Goal: Transaction & Acquisition: Purchase product/service

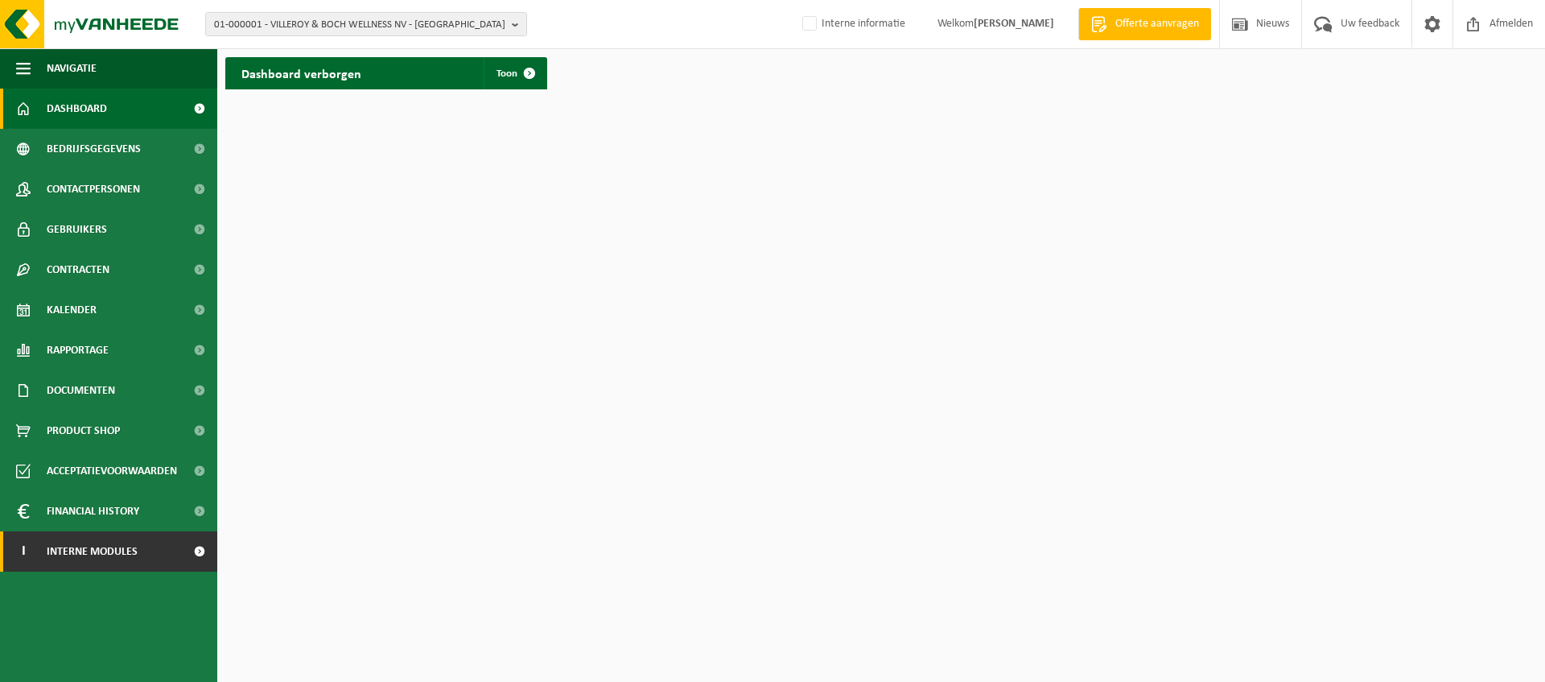
click at [88, 558] on span "Interne modules" at bounding box center [92, 551] width 91 height 40
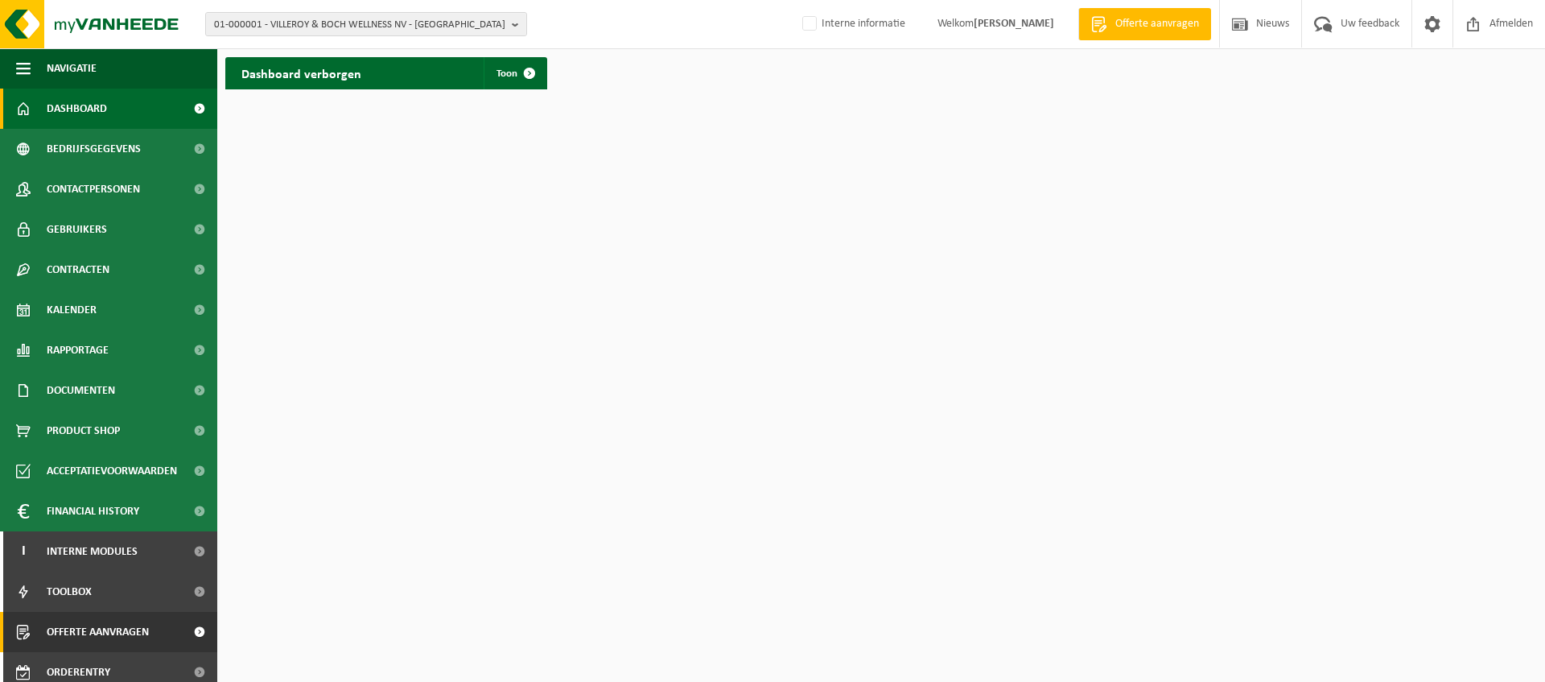
click at [99, 630] on span "Offerte aanvragen" at bounding box center [98, 632] width 102 height 40
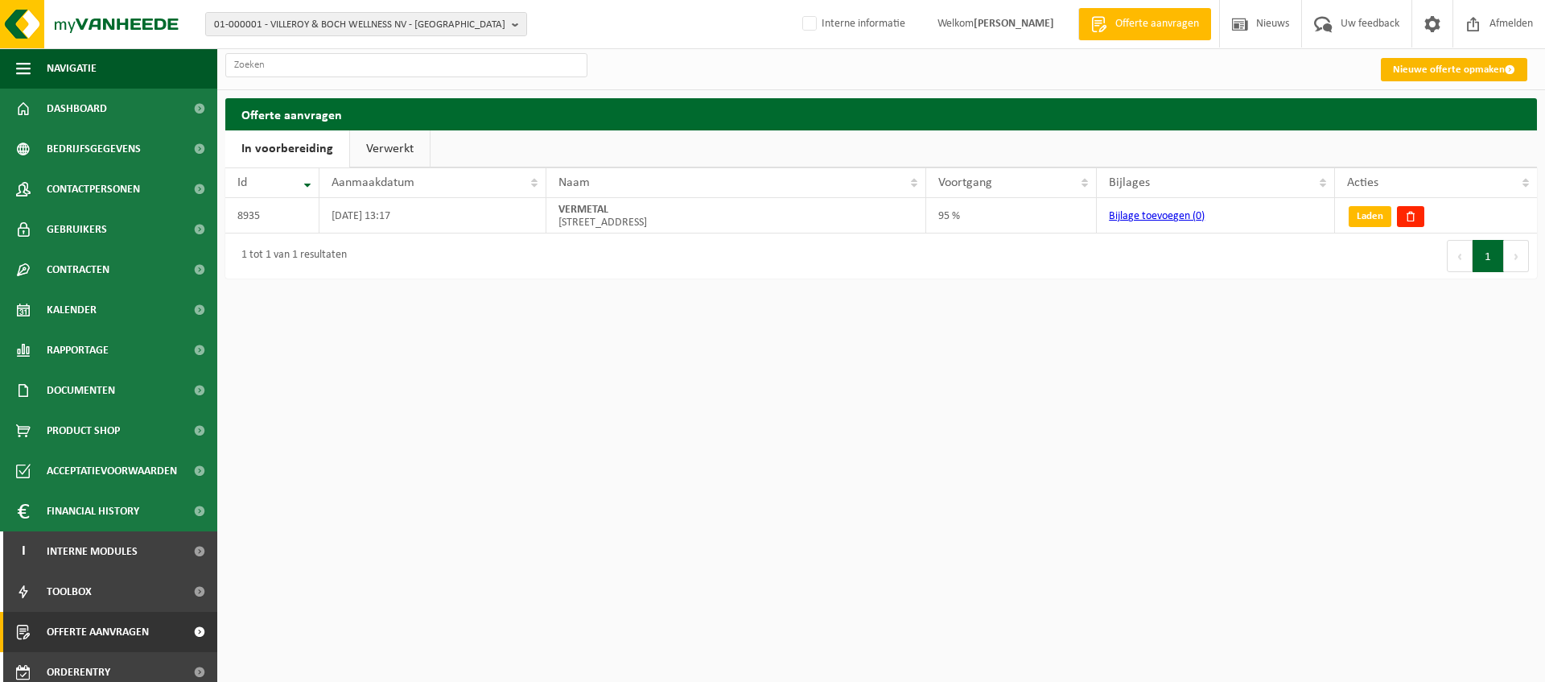
click at [1485, 64] on link "Nieuwe offerte opmaken" at bounding box center [1454, 69] width 146 height 23
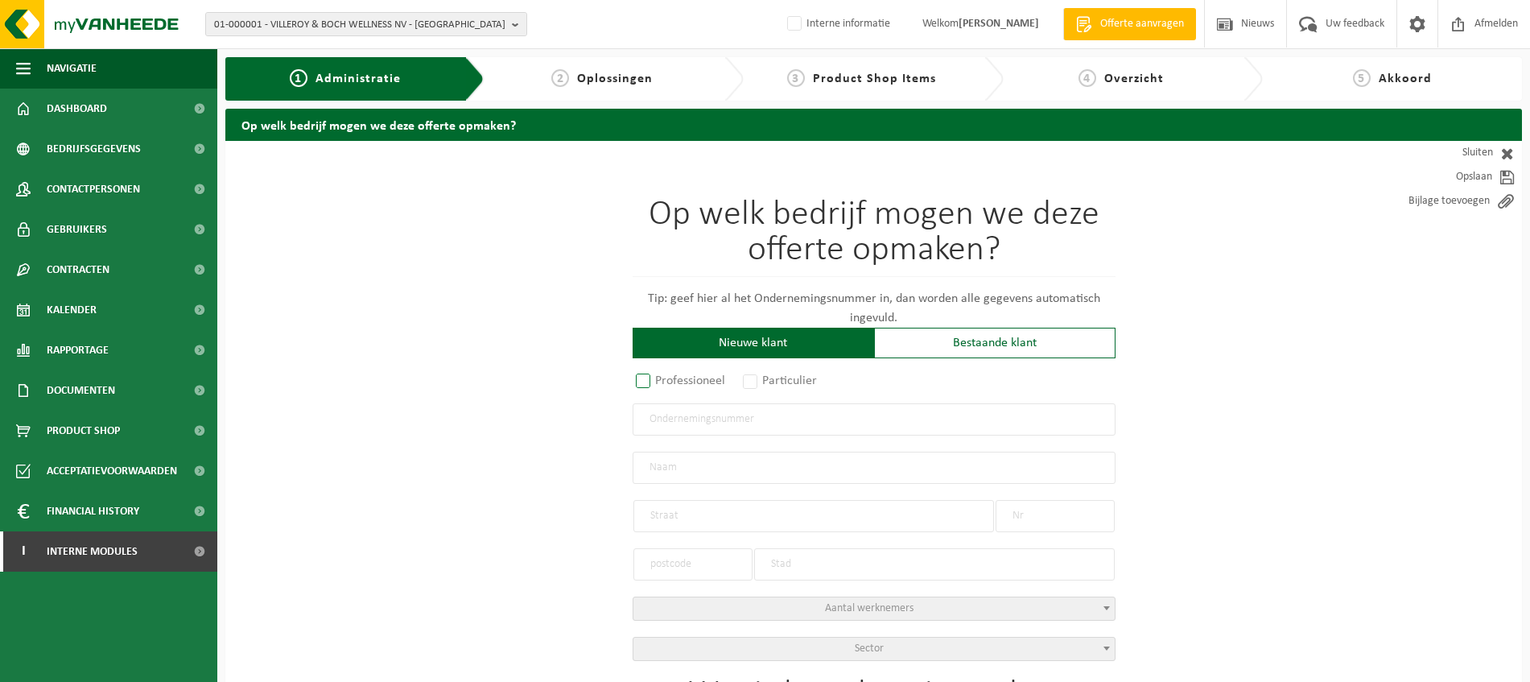
click at [656, 380] on label "Professioneel" at bounding box center [680, 380] width 97 height 23
click at [659, 380] on input "Professioneel" at bounding box center [664, 382] width 10 height 10
radio input "true"
click at [715, 418] on input "text" at bounding box center [873, 419] width 483 height 32
type input "0671665315"
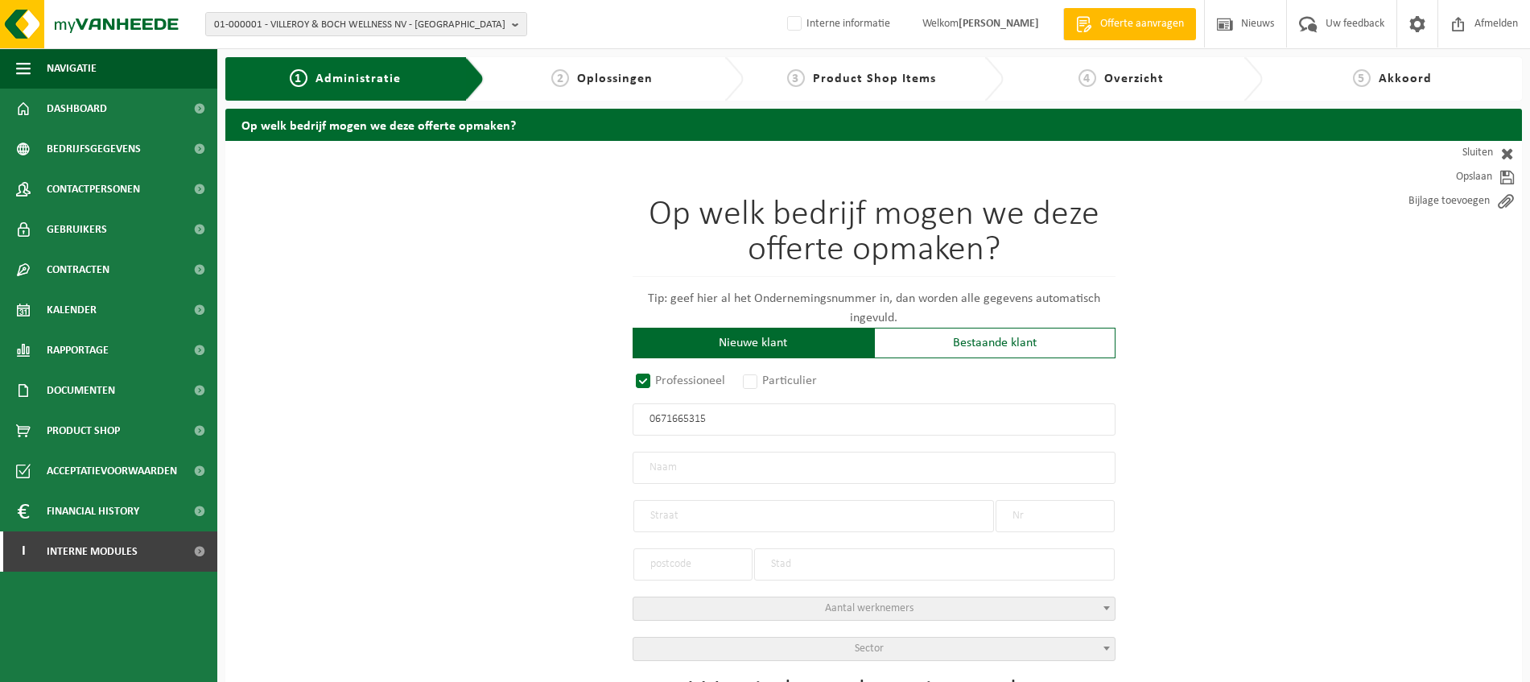
radio input "true"
type input "0671665315"
type input "AIRX BV"
type input "HUNDELGEMSESTEENWEG"
type input "53 / A"
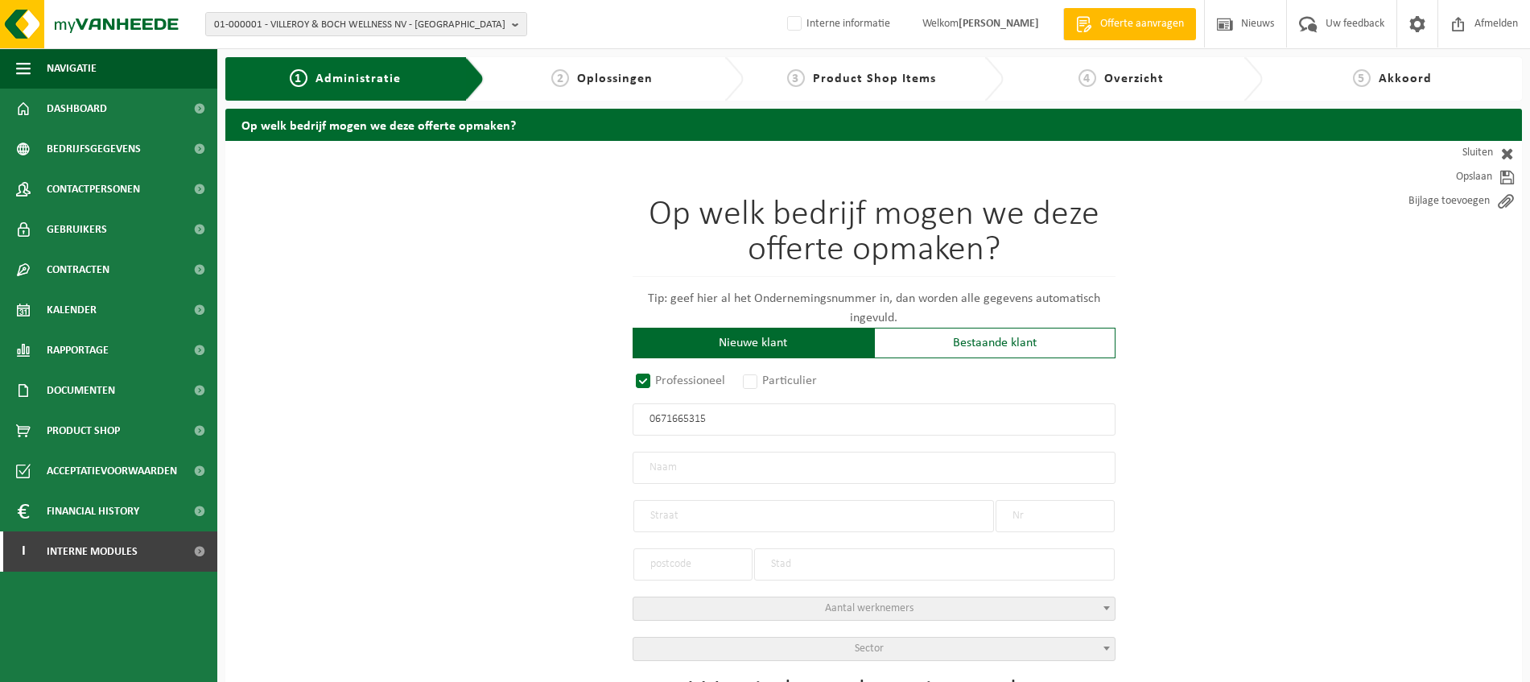
type input "9820"
type input "MERELBEKE-MELLE"
select select "D"
select select "NACE_4322"
type input "AIRX BV"
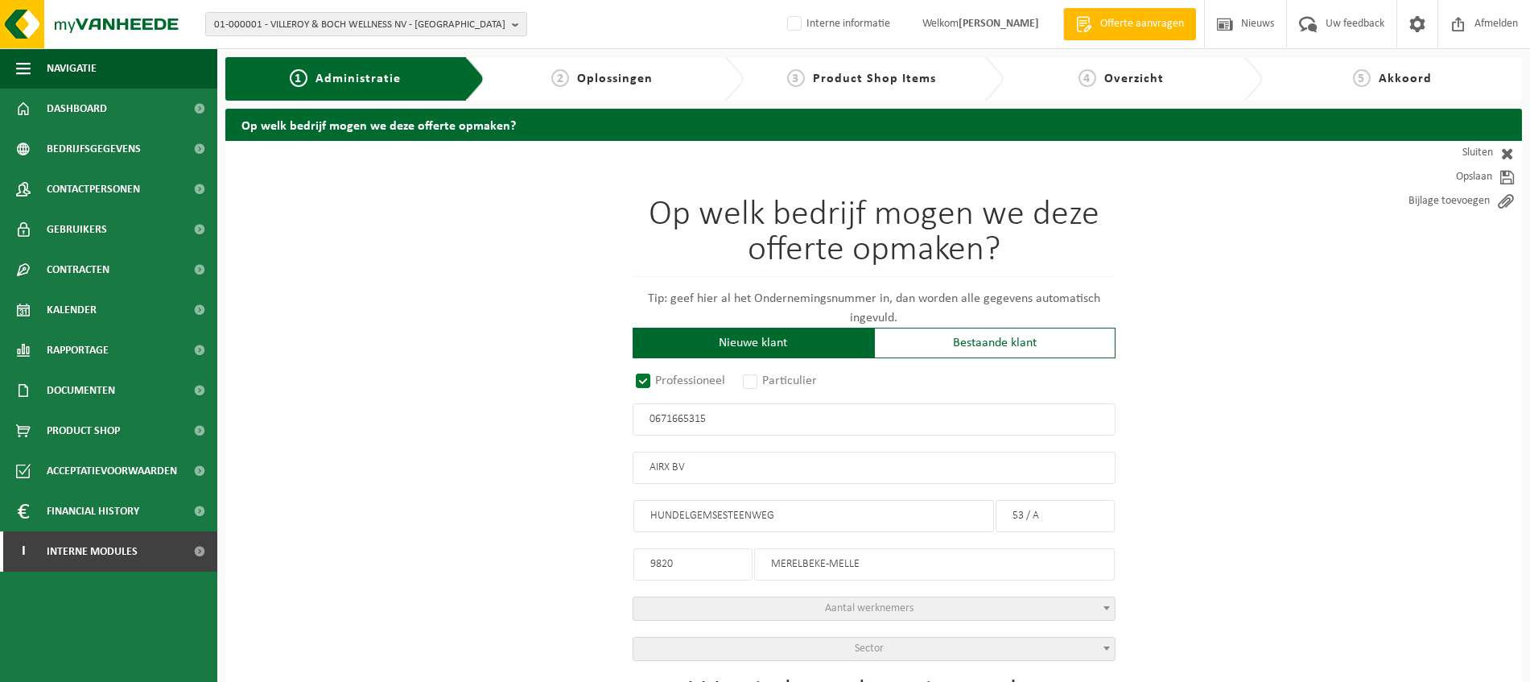
type input "HUNDELGEMSESTEENWEG"
type input "53 / A"
type input "9820"
type input "MERELBEKE-MELLE"
type input "2261774635"
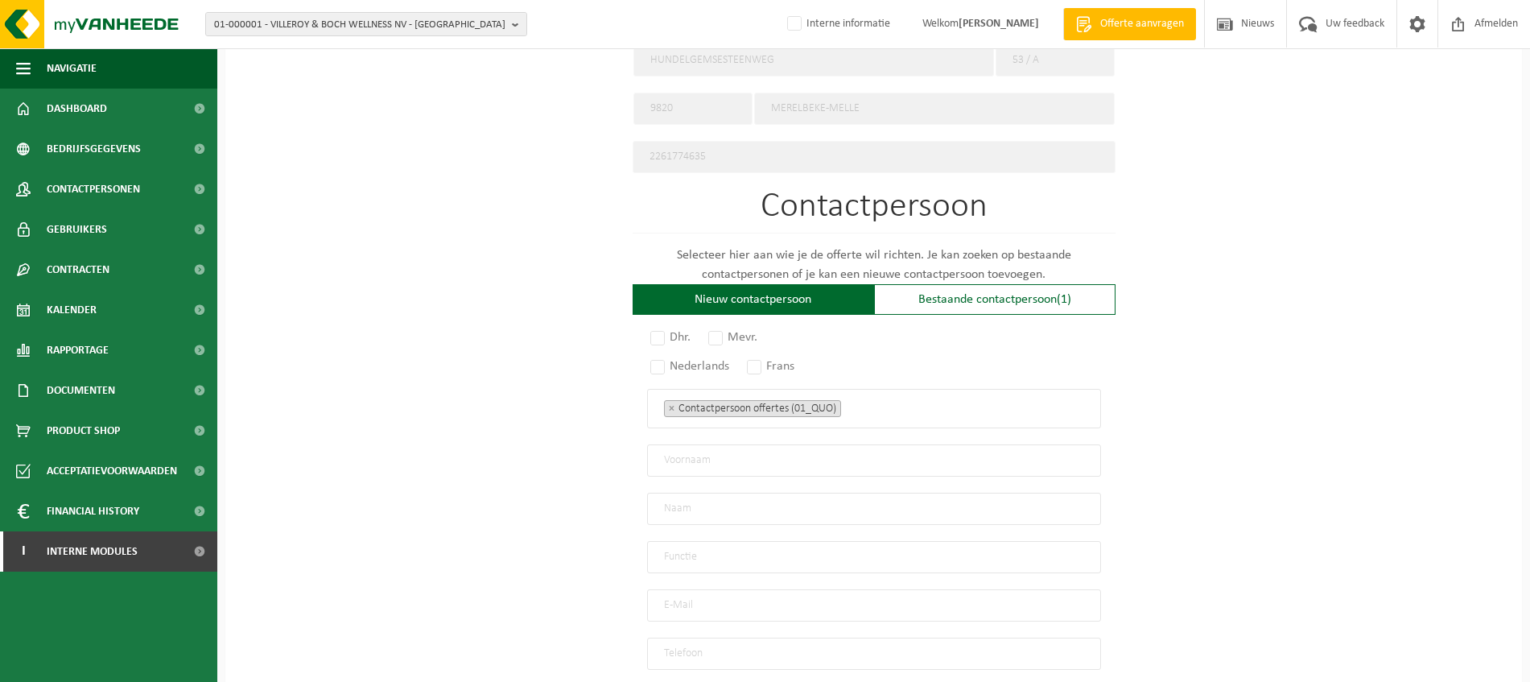
scroll to position [805, 0]
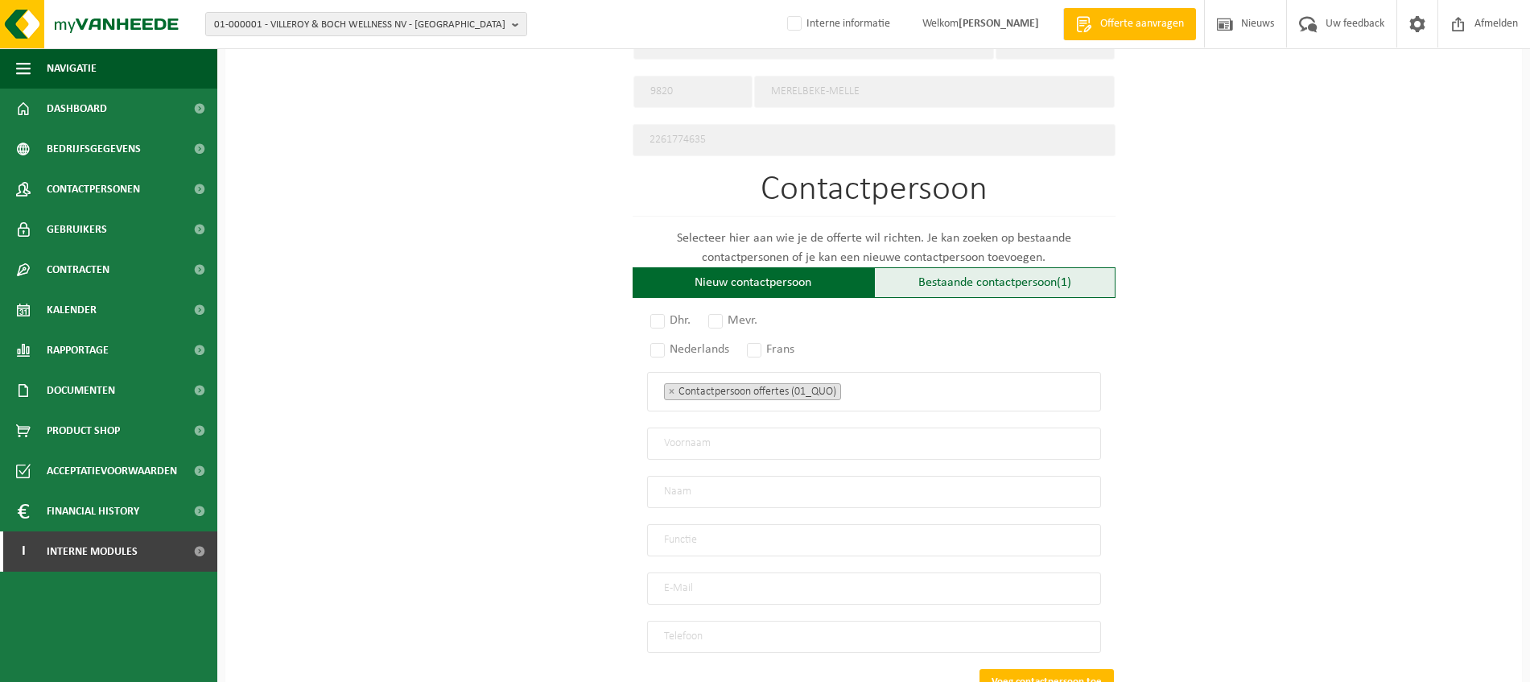
type input "0671665315"
click at [1055, 269] on div "Bestaande contactpersoon (1)" at bounding box center [994, 282] width 241 height 31
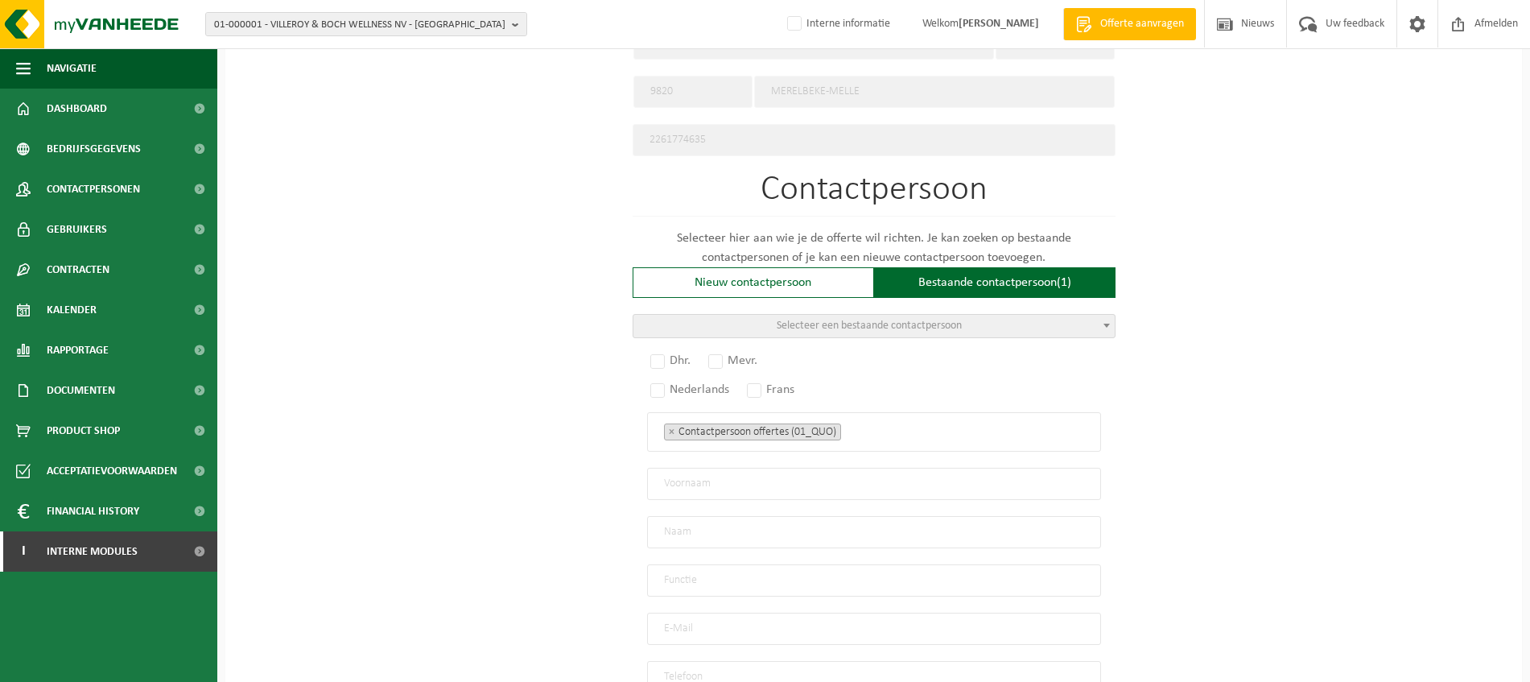
click at [1098, 315] on span at bounding box center [1106, 325] width 16 height 21
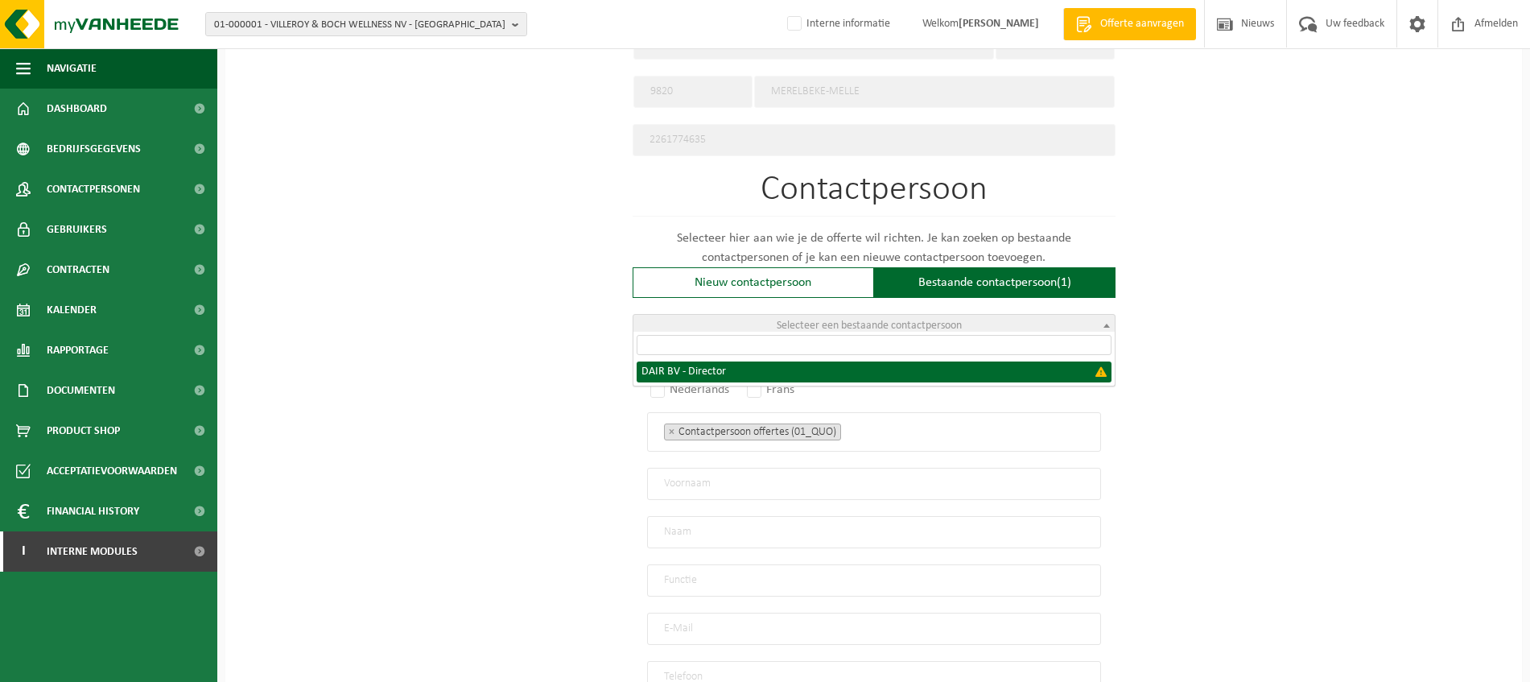
click at [1097, 315] on span "Selecteer een bestaande contactpersoon" at bounding box center [873, 326] width 481 height 23
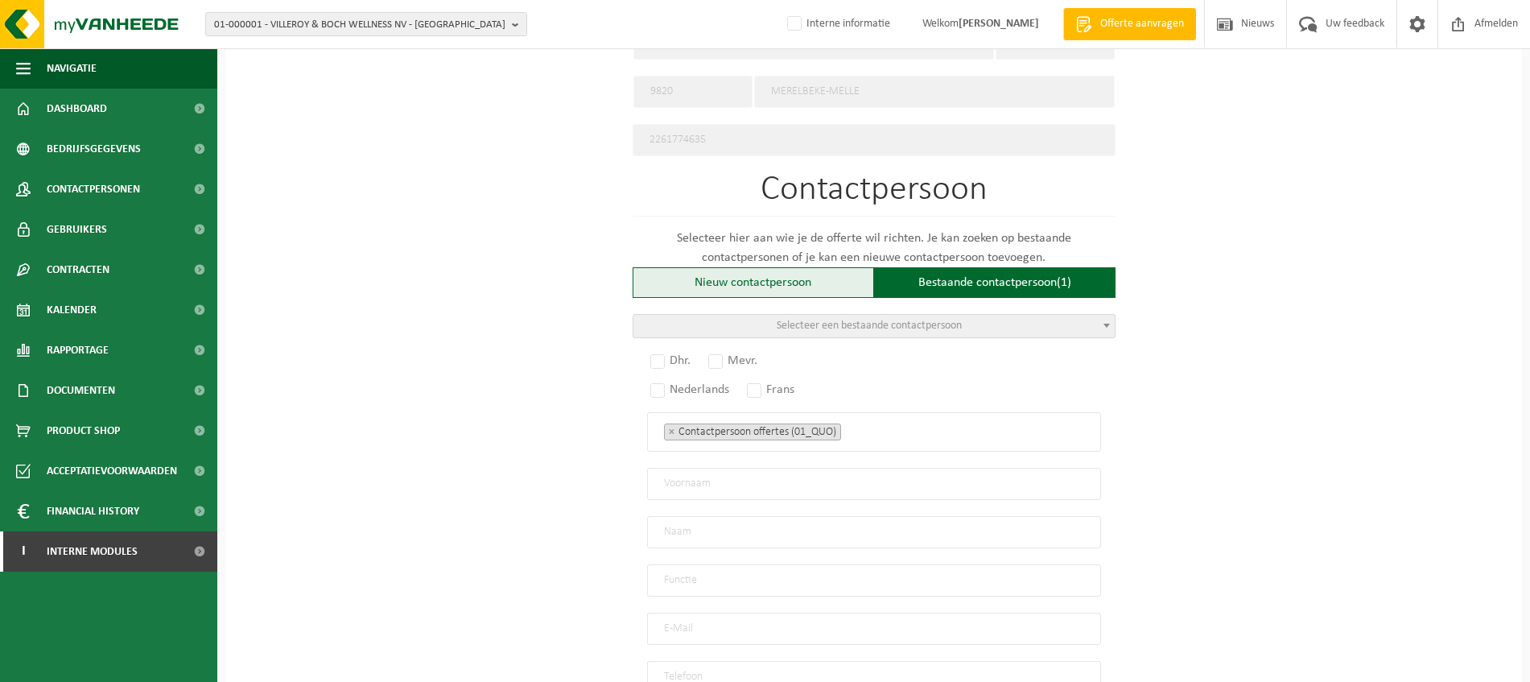
click at [750, 285] on div "Nieuw contactpersoon" at bounding box center [752, 282] width 241 height 31
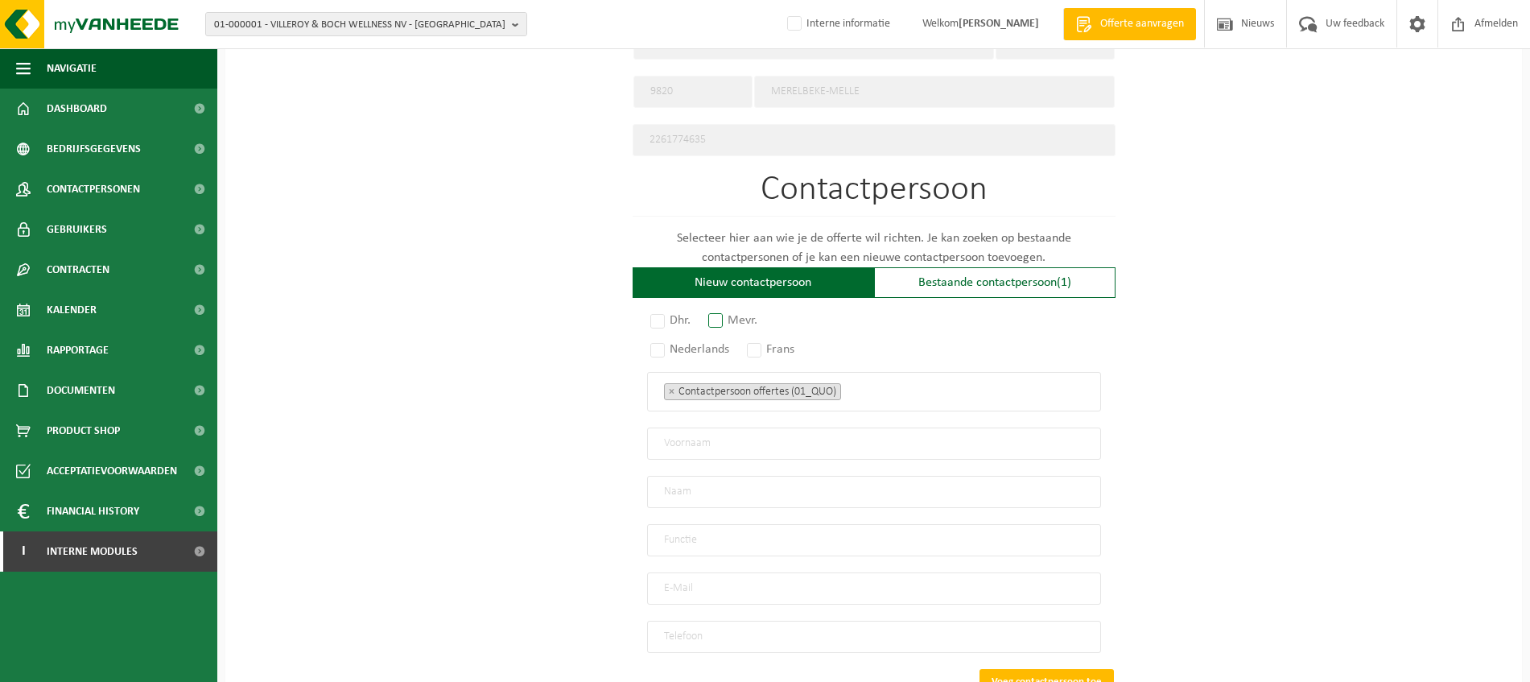
click at [725, 311] on label "Mevr." at bounding box center [733, 320] width 57 height 23
radio input "true"
click at [692, 340] on label "Nederlands" at bounding box center [690, 349] width 87 height 23
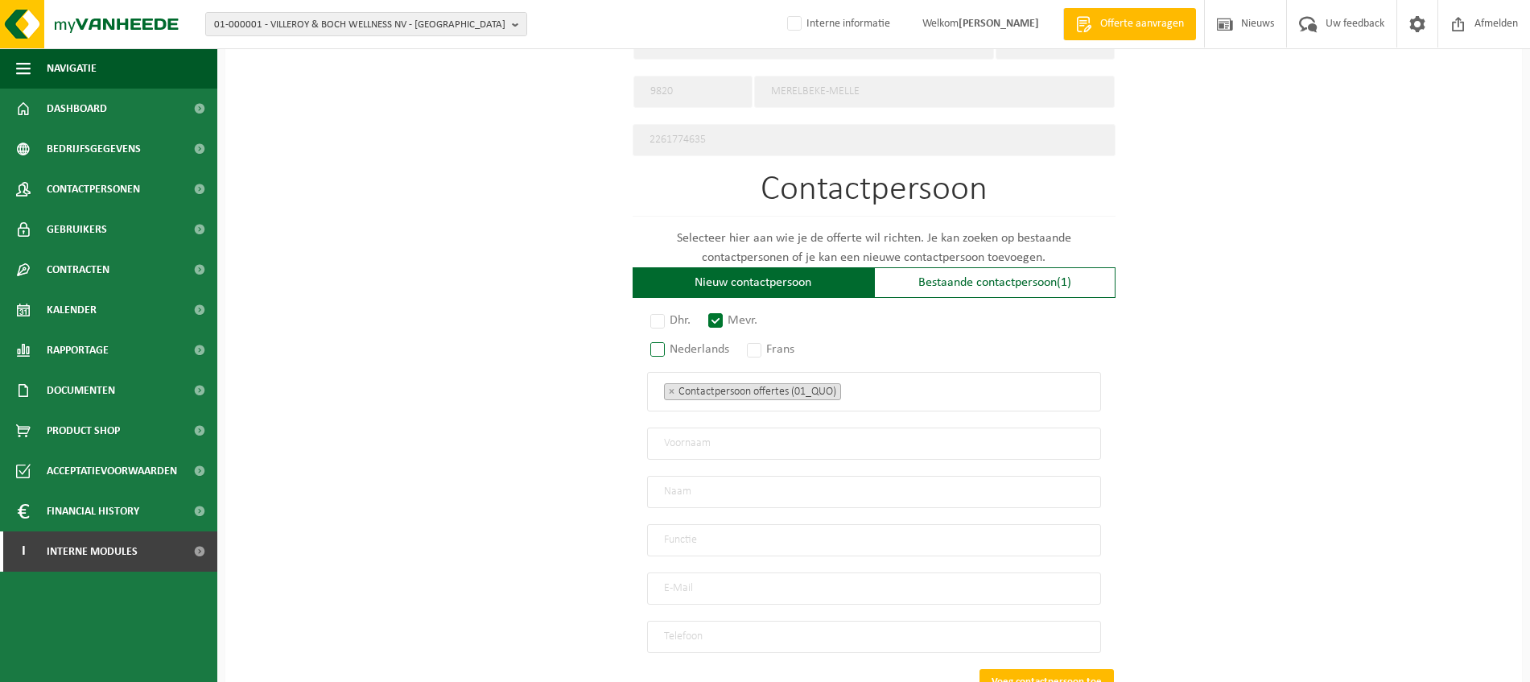
radio input "true"
click at [884, 385] on ul "× Contactpersoon offertes (01_QUO)" at bounding box center [874, 391] width 420 height 21
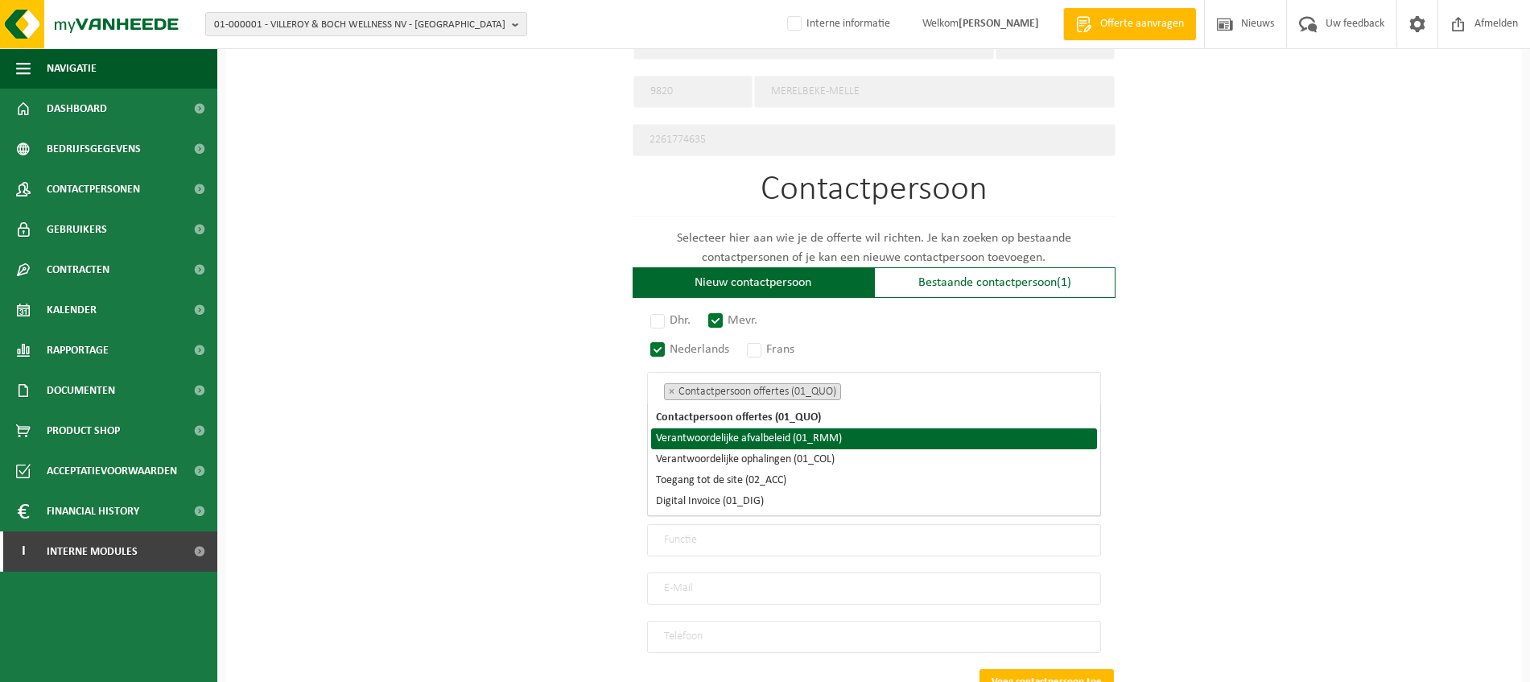
click at [873, 435] on li "Verantwoordelijke afvalbeleid (01_RMM)" at bounding box center [874, 438] width 446 height 21
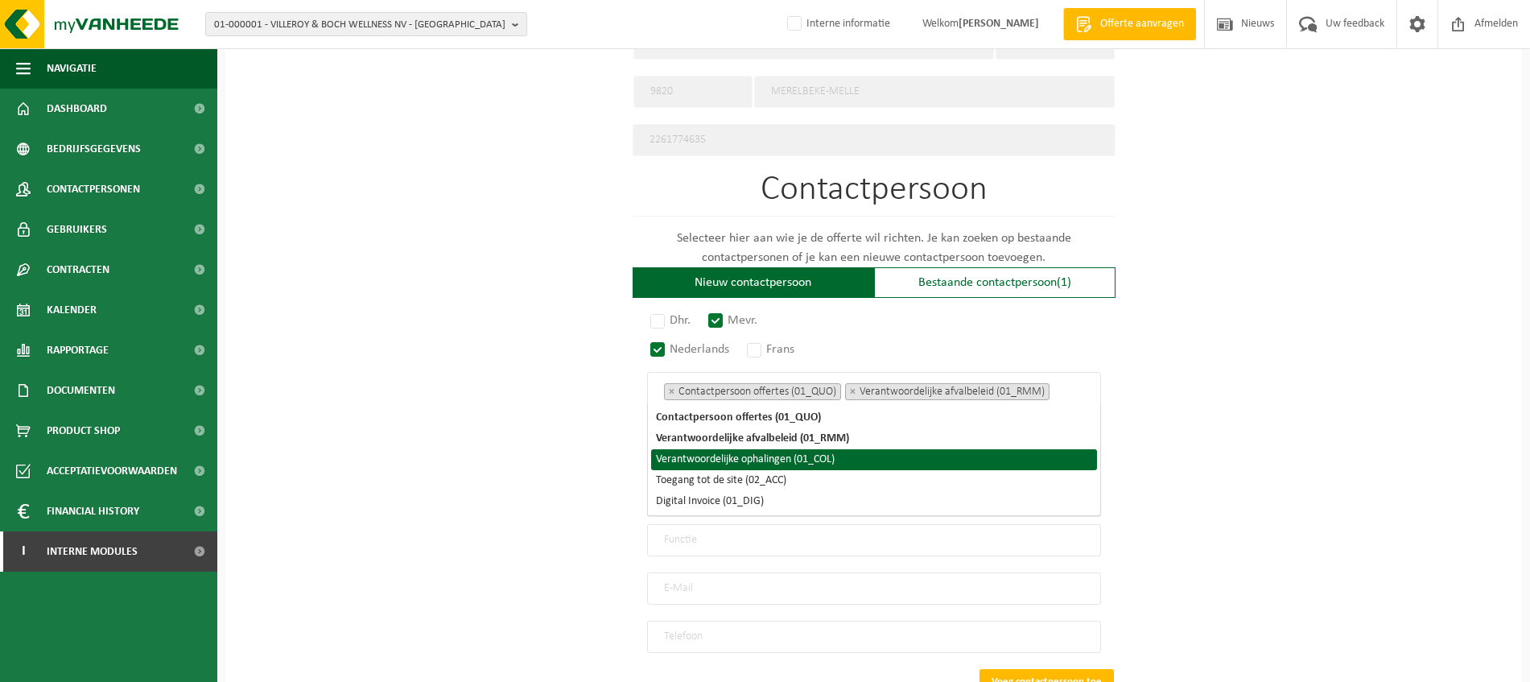
click at [822, 455] on li "Verantwoordelijke ophalingen (01_COL)" at bounding box center [874, 459] width 446 height 21
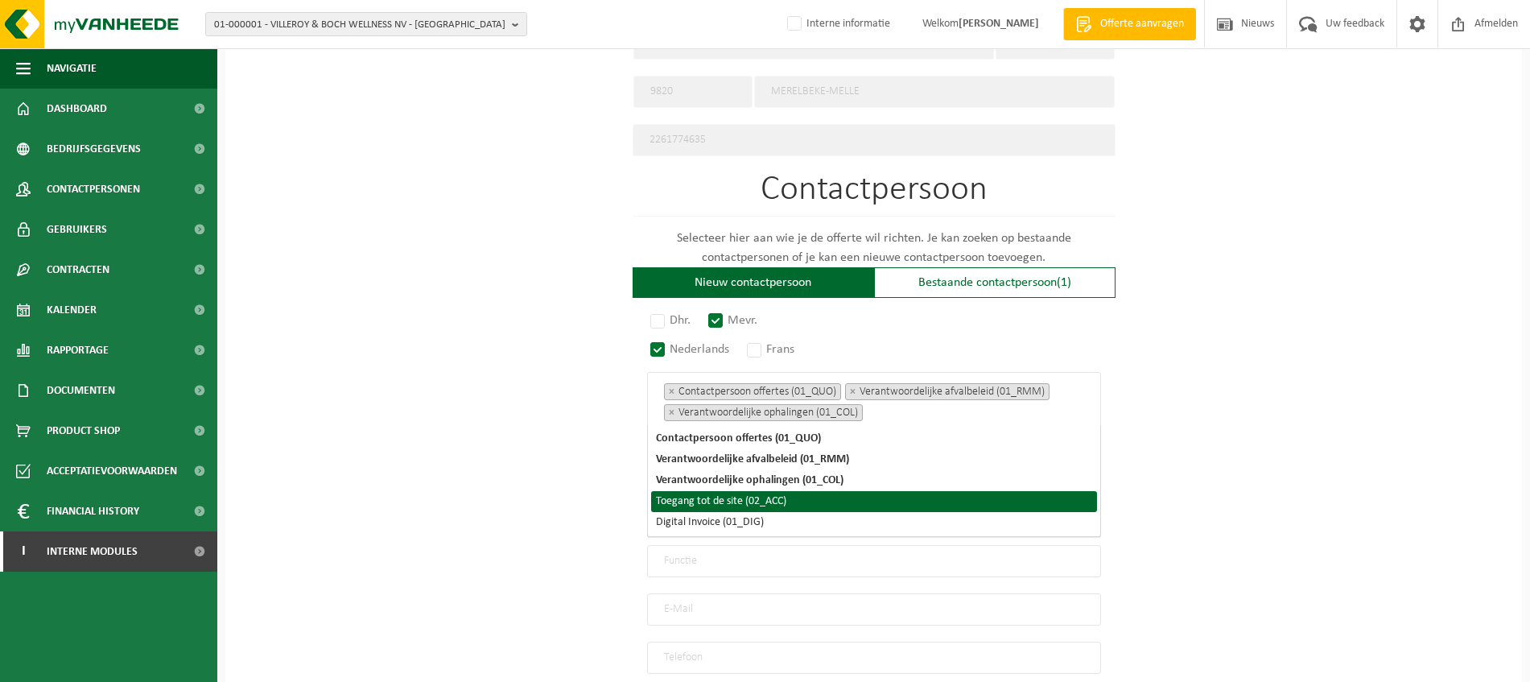
click at [803, 496] on li "Toegang tot de site (02_ACC)" at bounding box center [874, 501] width 446 height 21
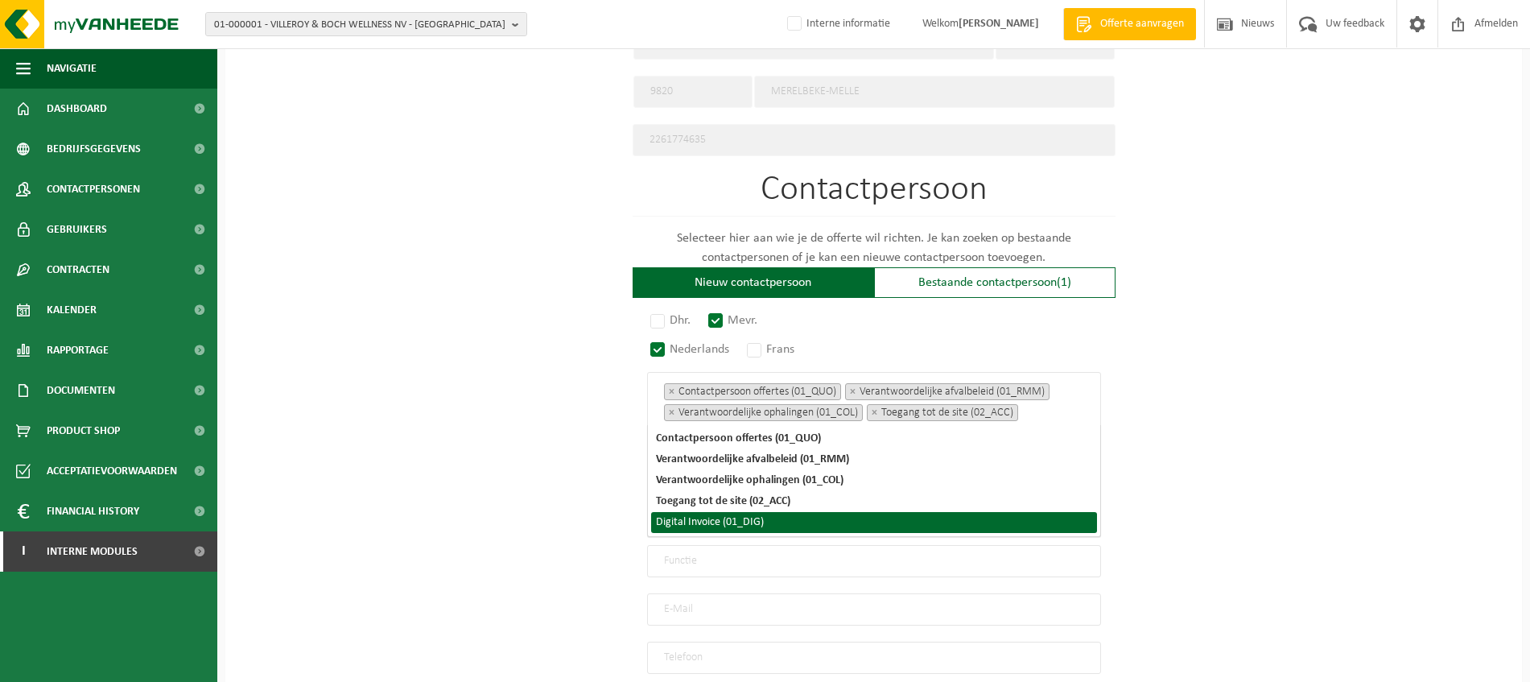
click at [804, 524] on li "Digital Invoice (01_DIG)" at bounding box center [874, 522] width 446 height 21
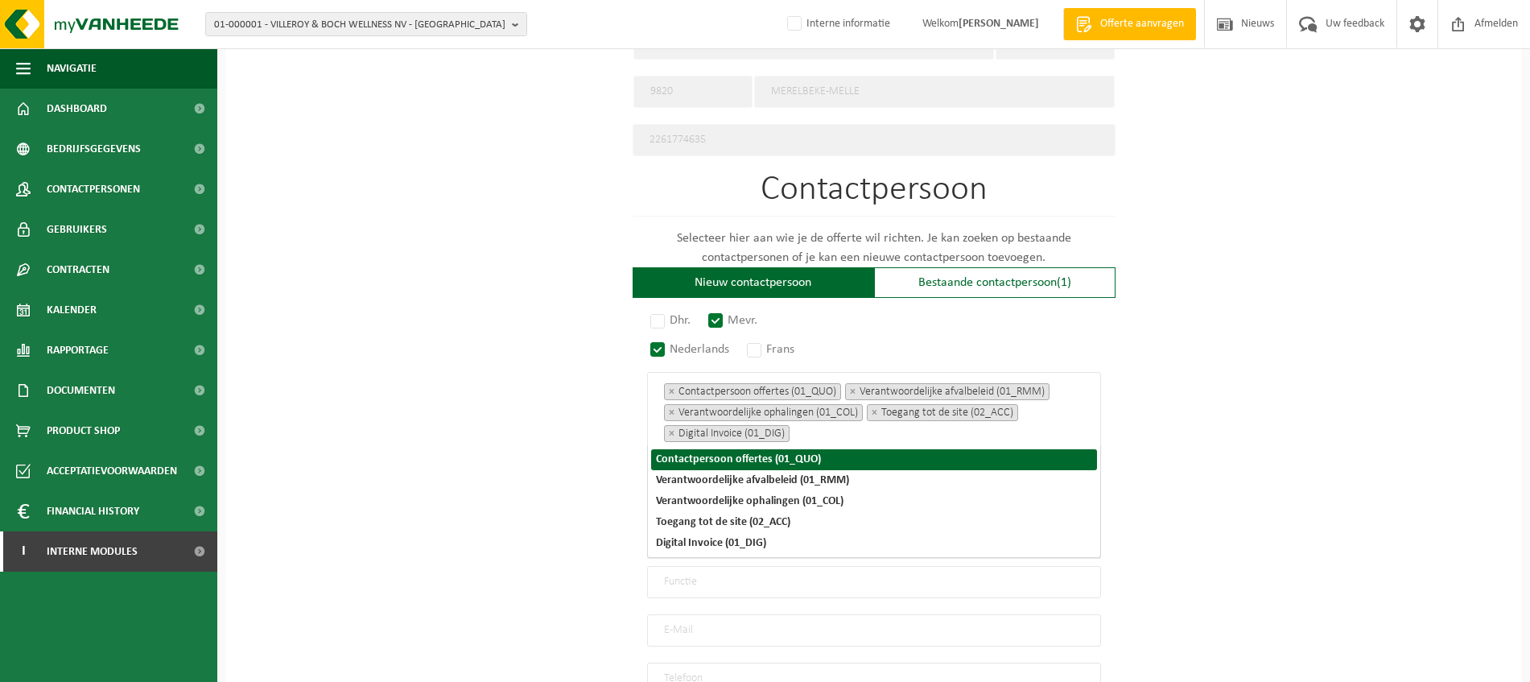
click at [1364, 353] on div "Op welk bedrijf mogen we deze offerte opmaken? Tip: geef hier al het Ondernemin…" at bounding box center [873, 85] width 1296 height 1499
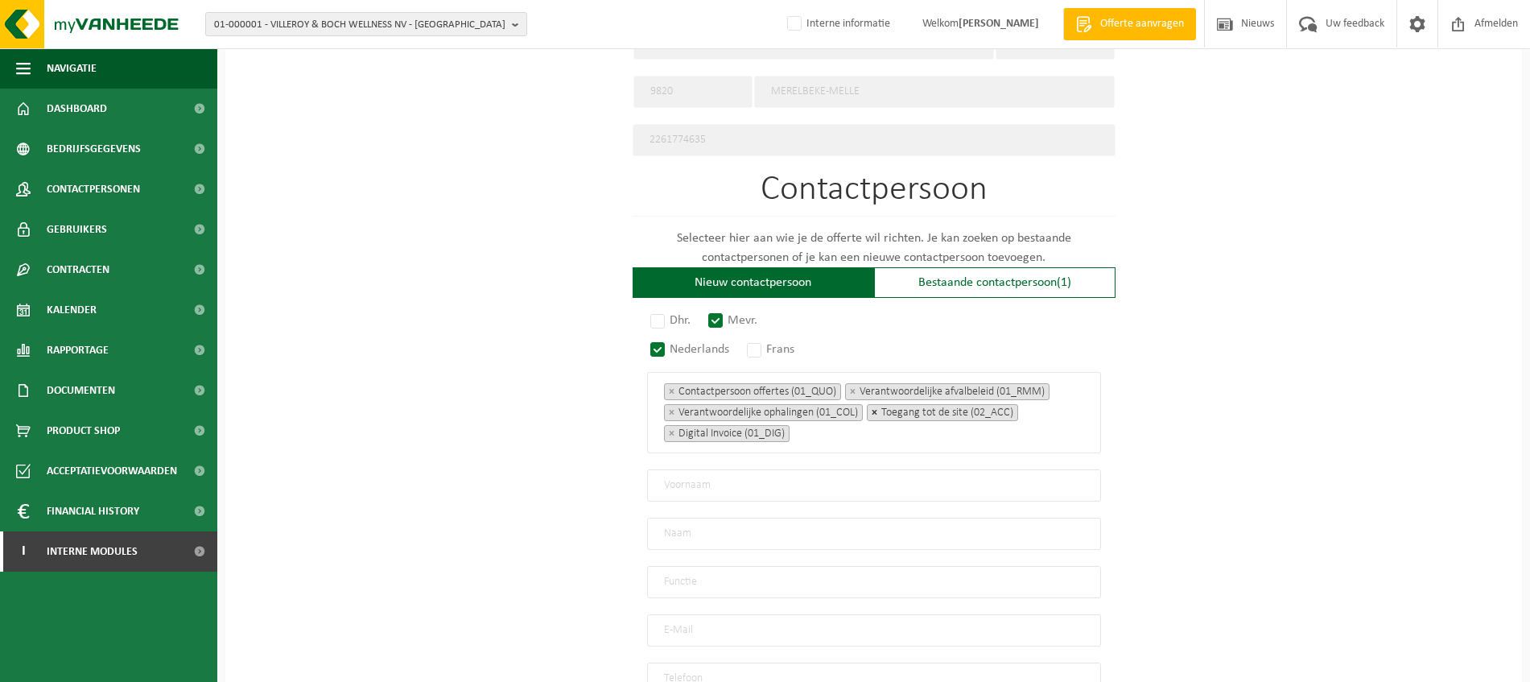
click at [873, 409] on span "×" at bounding box center [874, 412] width 6 height 7
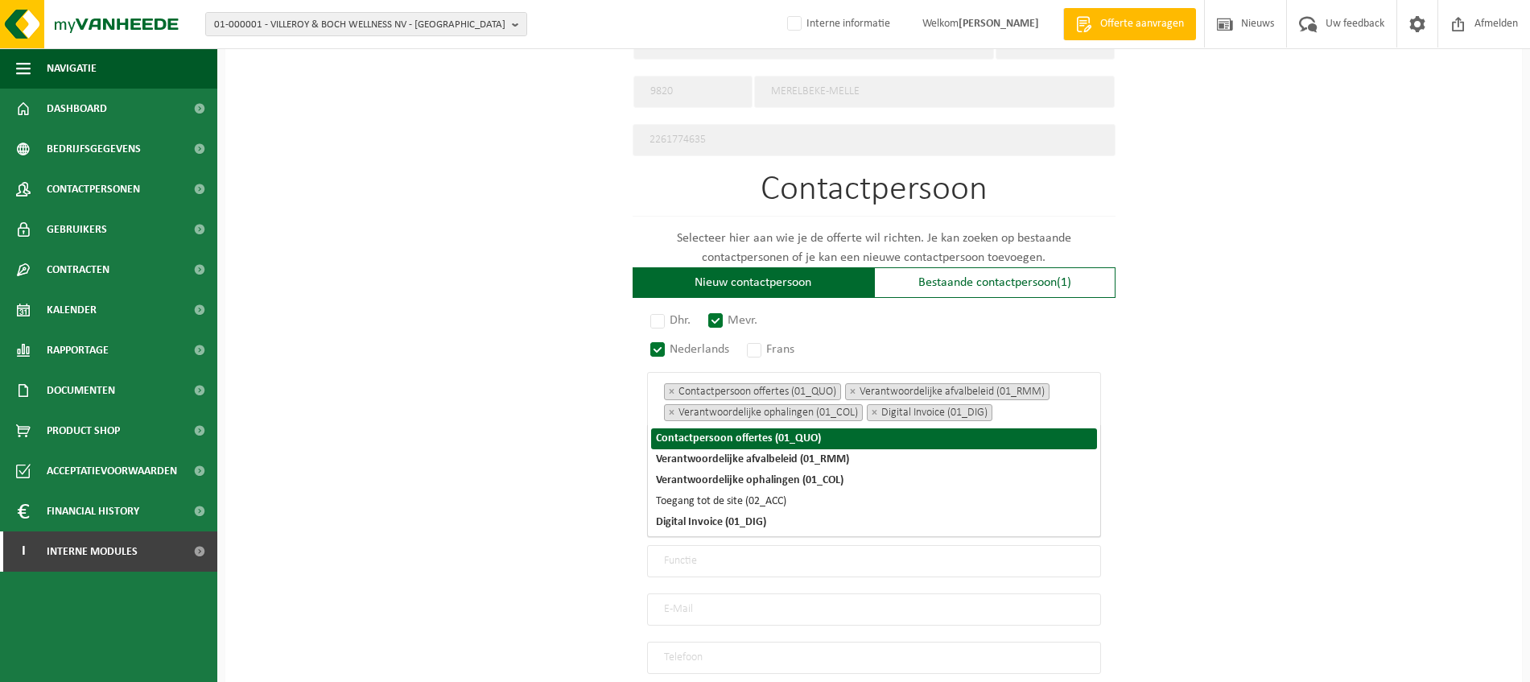
click at [1226, 422] on div "Op welk bedrijf mogen we deze offerte opmaken? Tip: geef hier al het Ondernemin…" at bounding box center [873, 75] width 1296 height 1478
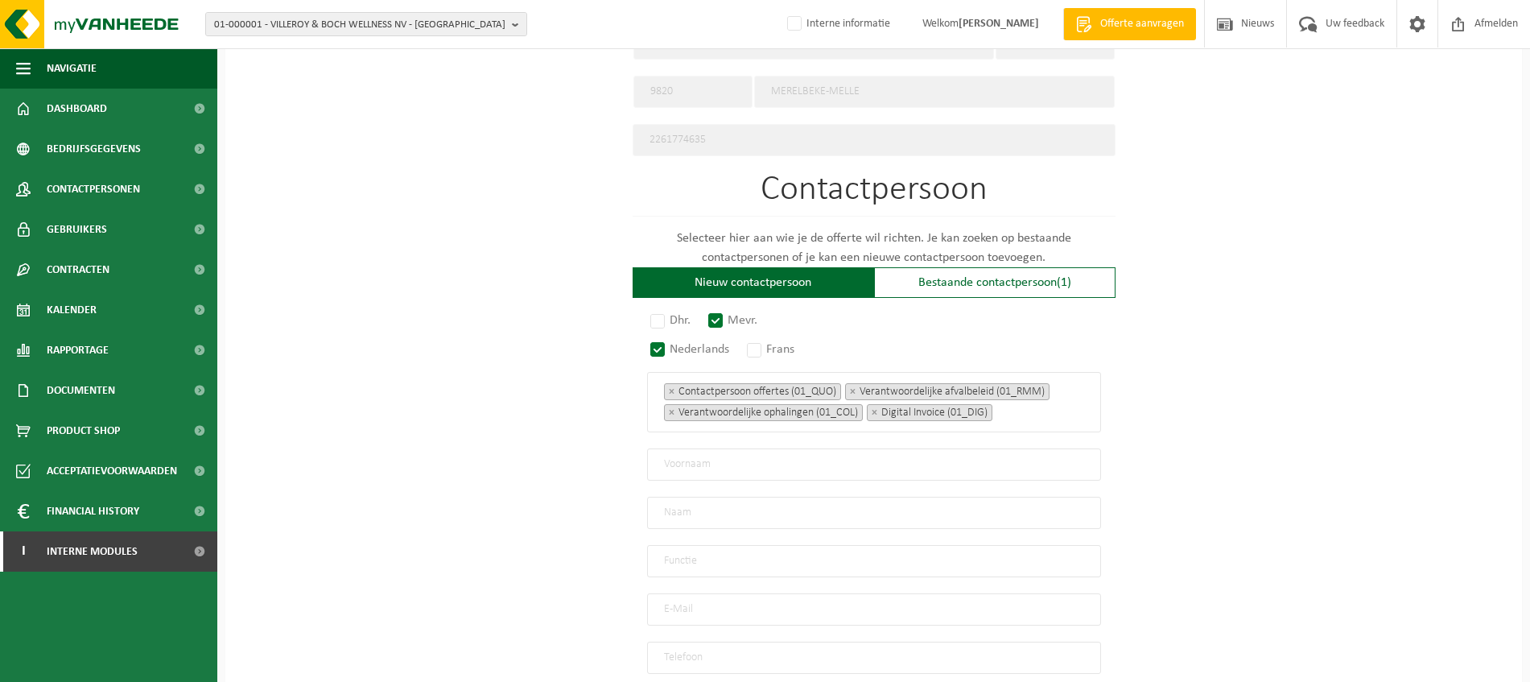
click at [771, 460] on input "text" at bounding box center [874, 464] width 454 height 32
type input "Joline"
click at [740, 554] on input "text" at bounding box center [874, 561] width 454 height 32
type input "Zaakvoerder"
click at [752, 595] on input "email" at bounding box center [874, 609] width 454 height 32
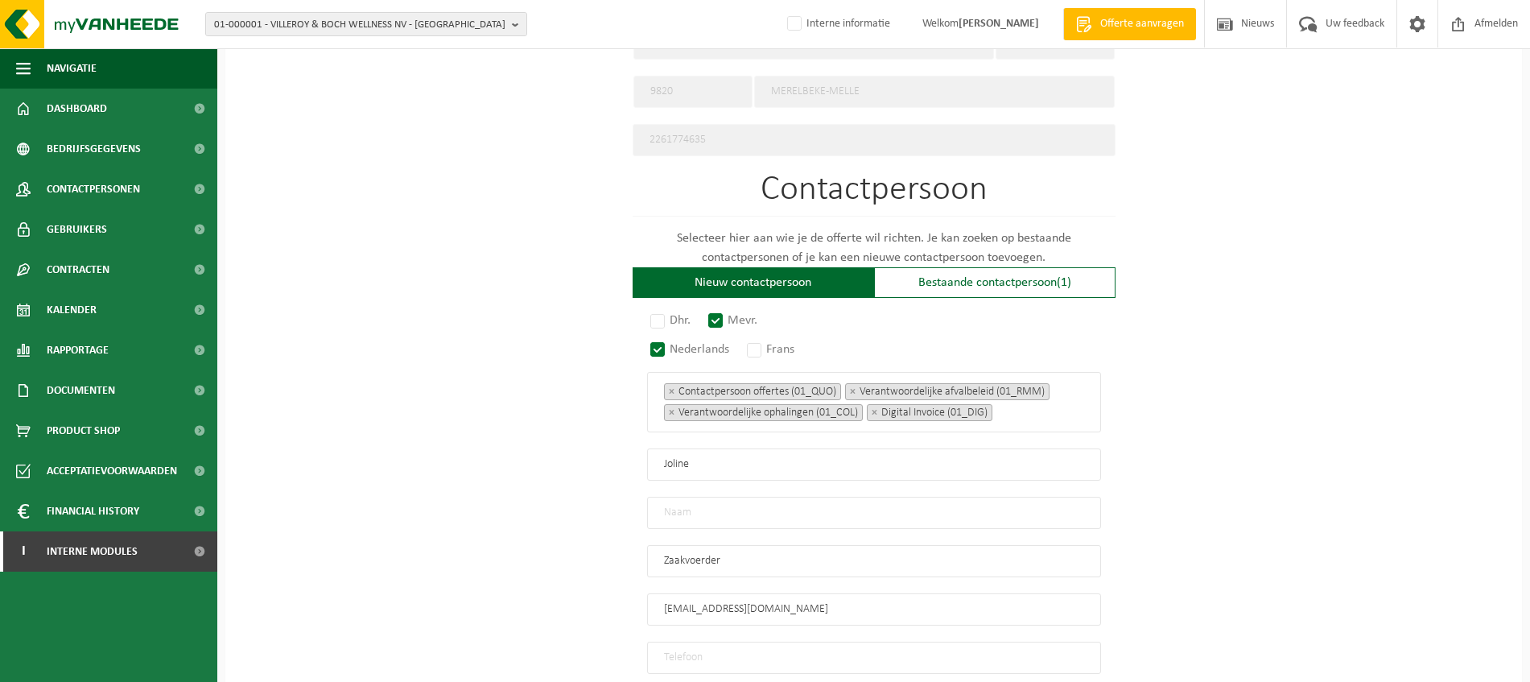
type input "joline@airx.be"
click at [758, 646] on input "tel" at bounding box center [874, 657] width 454 height 32
type input "+32 493 92 13 98"
click at [1387, 498] on div "Op welk bedrijf mogen we deze offerte opmaken? Tip: geef hier al het Ondernemin…" at bounding box center [873, 75] width 1296 height 1478
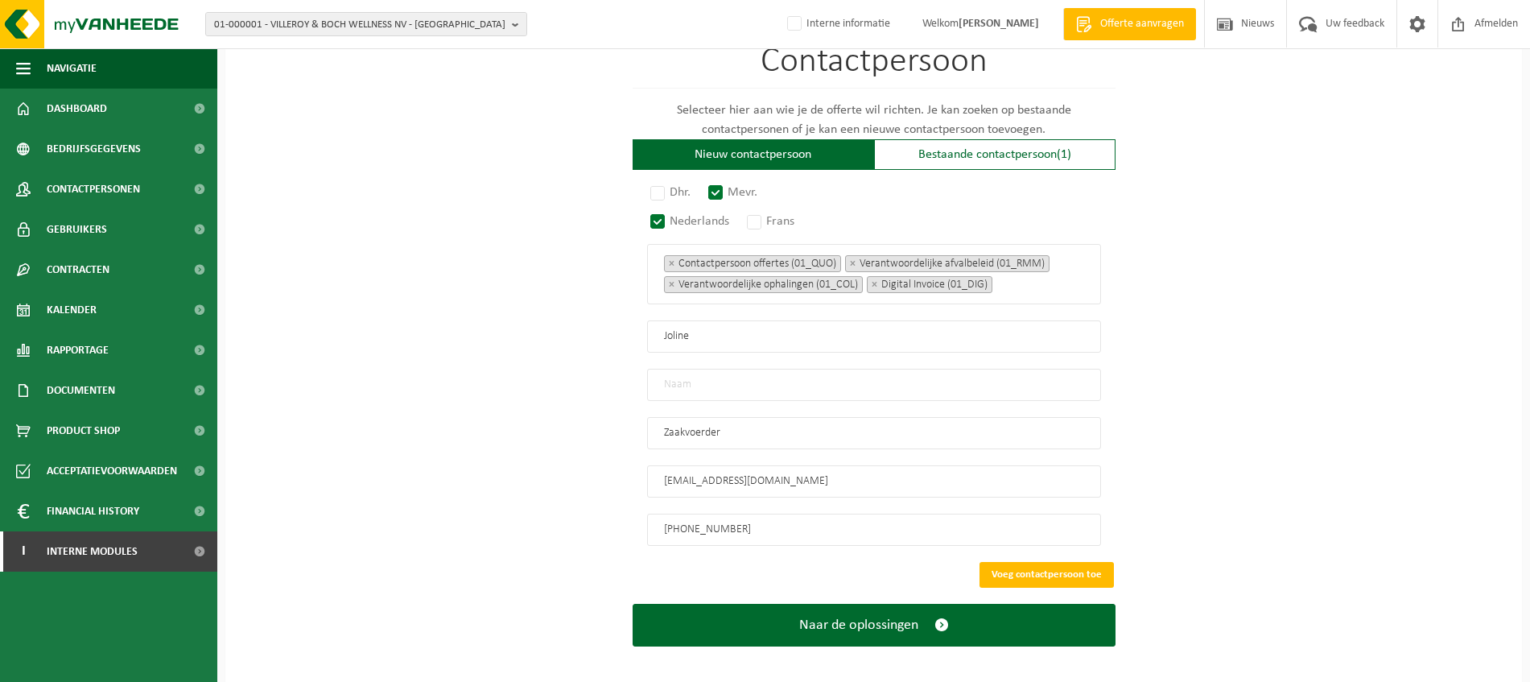
scroll to position [933, 0]
click at [711, 371] on input "text" at bounding box center [874, 384] width 454 height 32
paste input "Vandeburie"
type input "Vandeburie"
click at [769, 473] on input "joline@airx.be" at bounding box center [874, 480] width 454 height 32
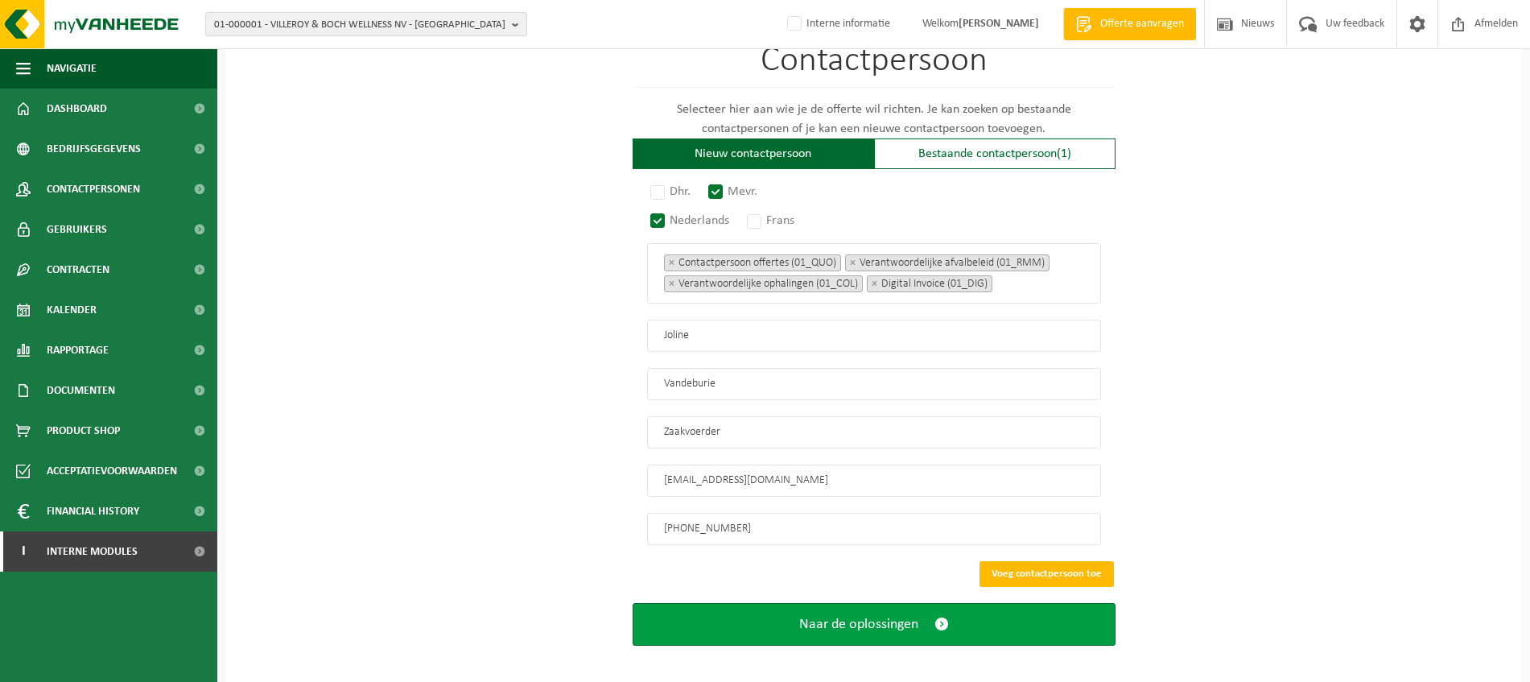
click at [931, 610] on button "Naar de oplossingen" at bounding box center [873, 624] width 483 height 43
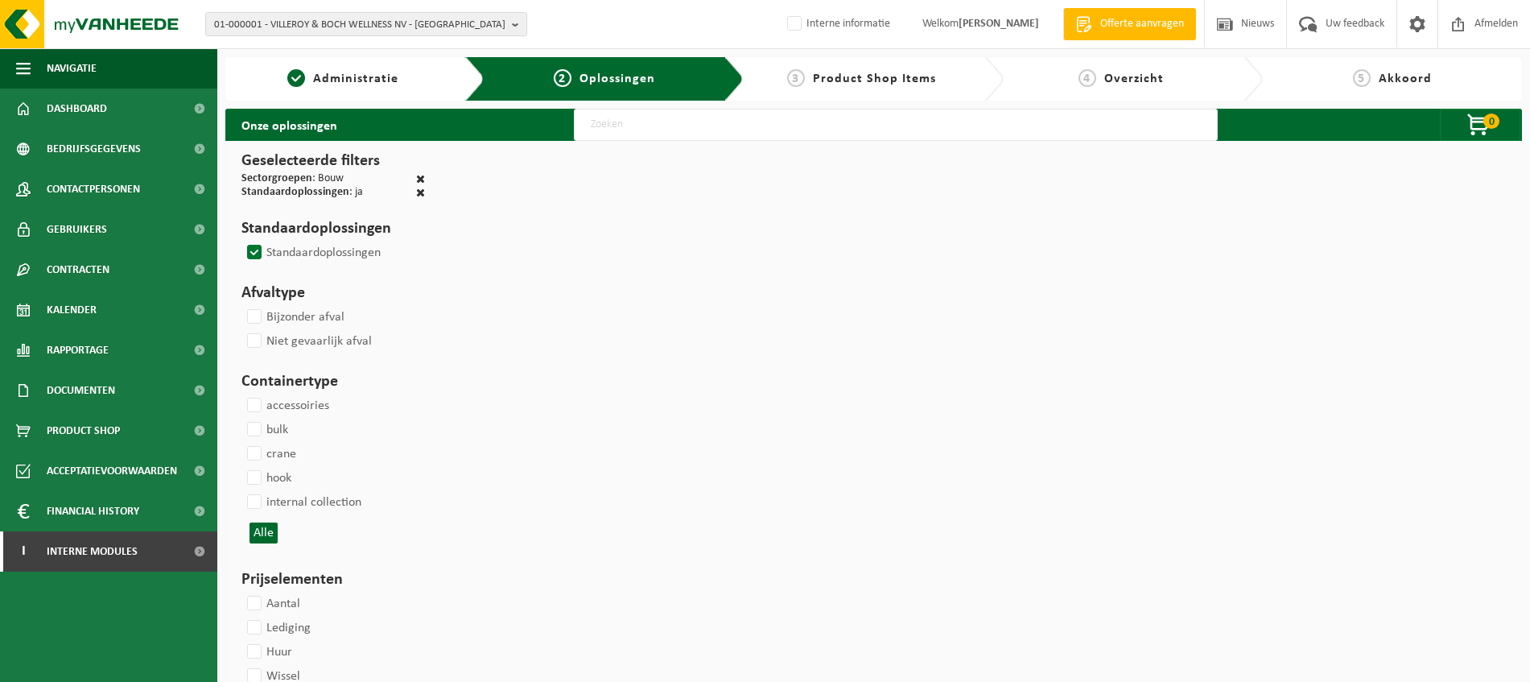
select select
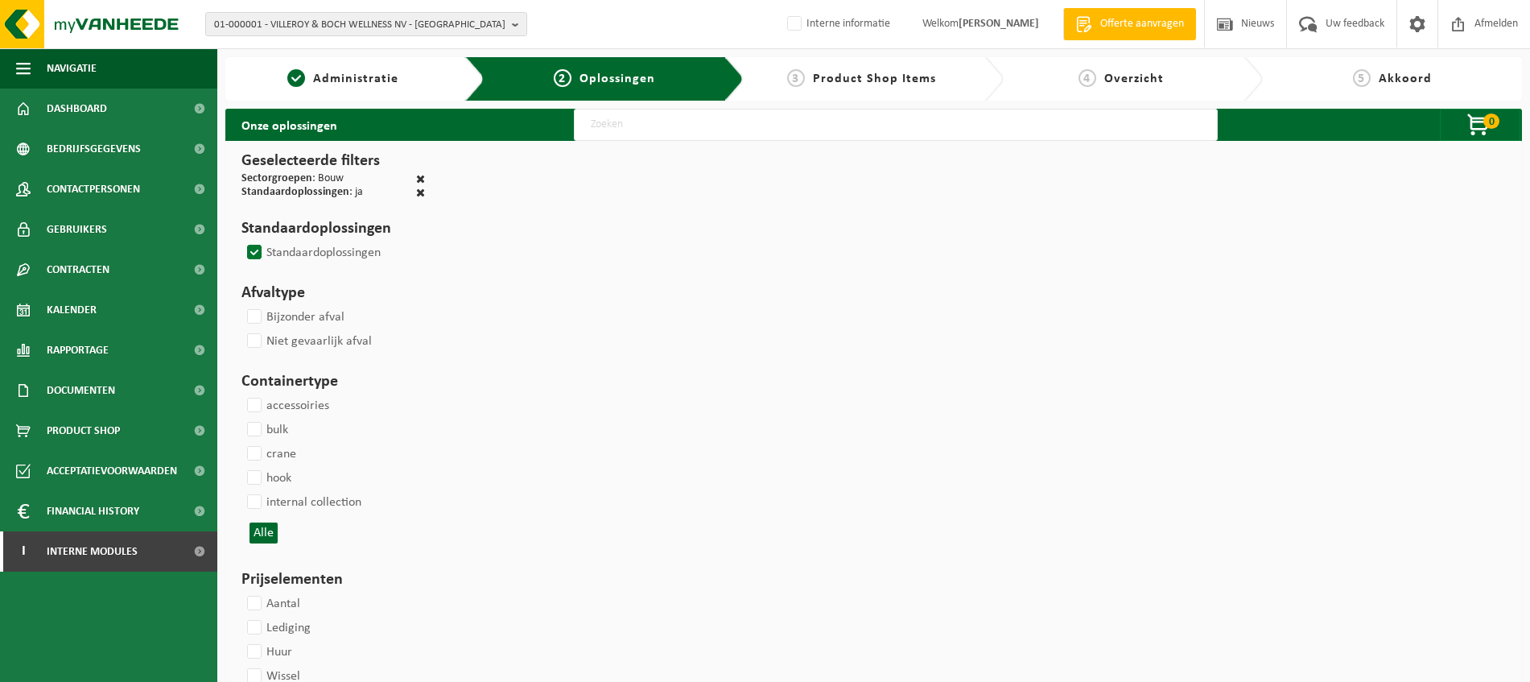
select select
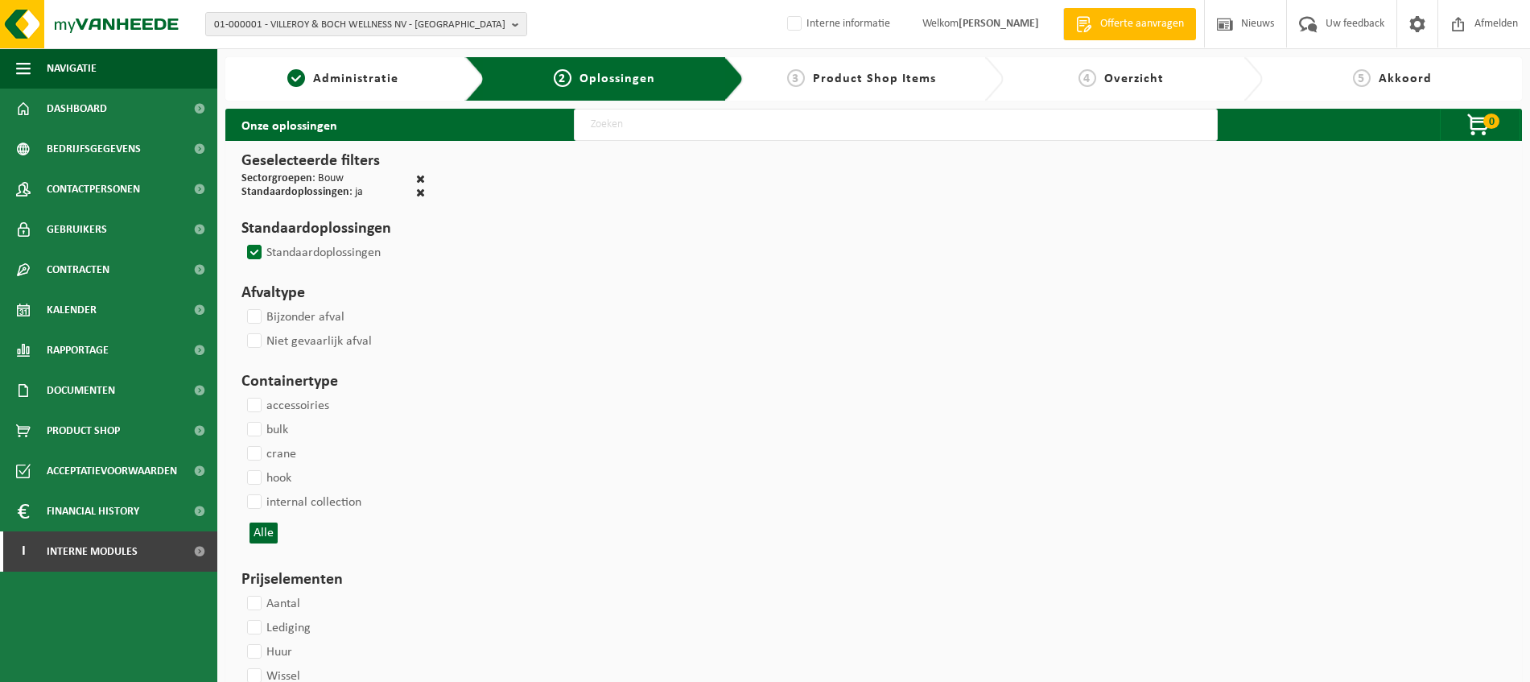
select select
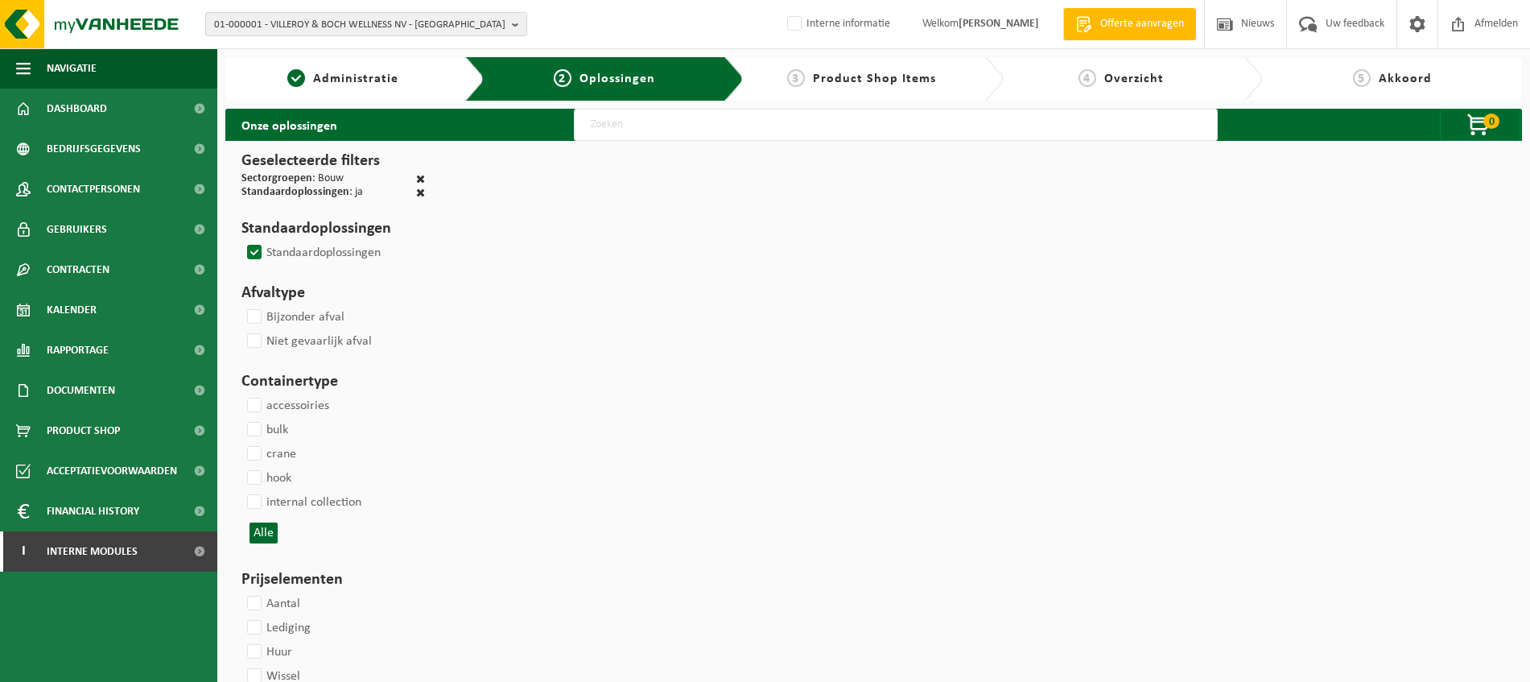
select select
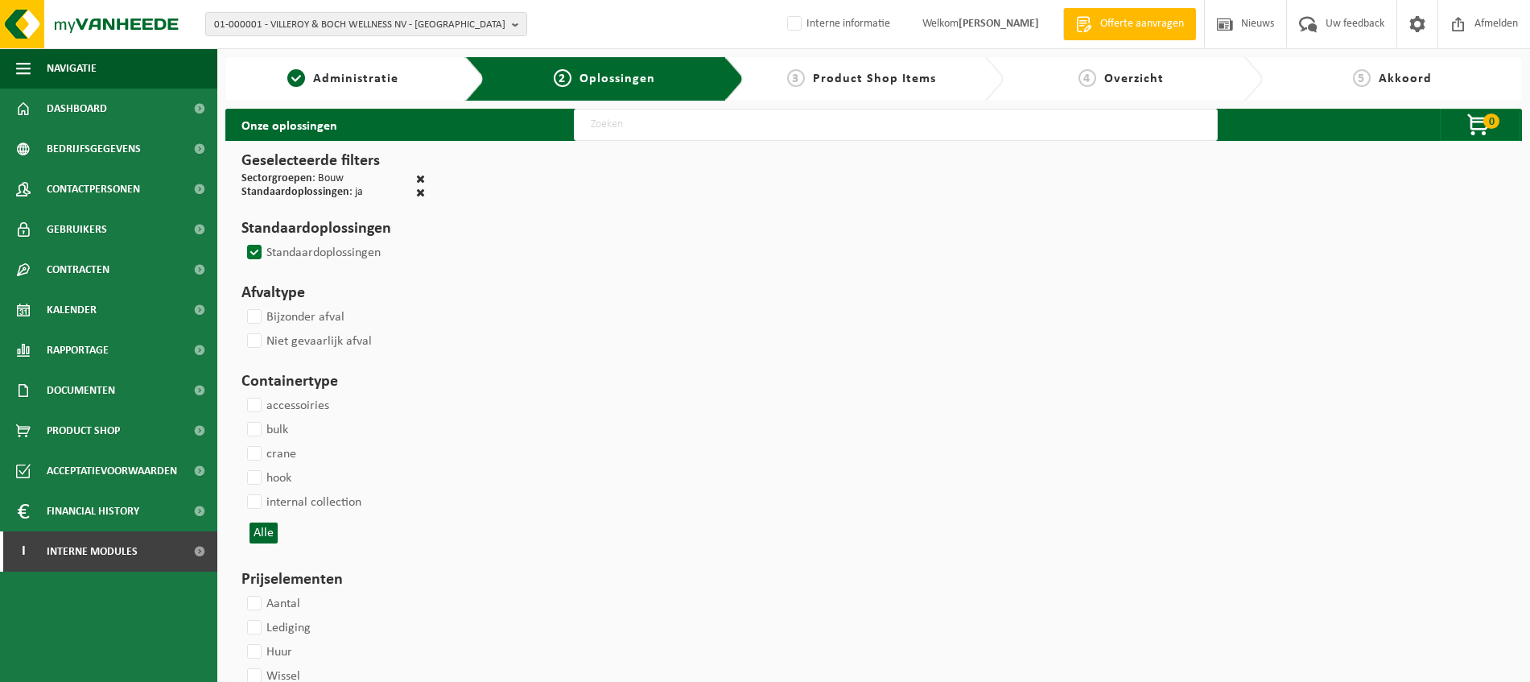
select select
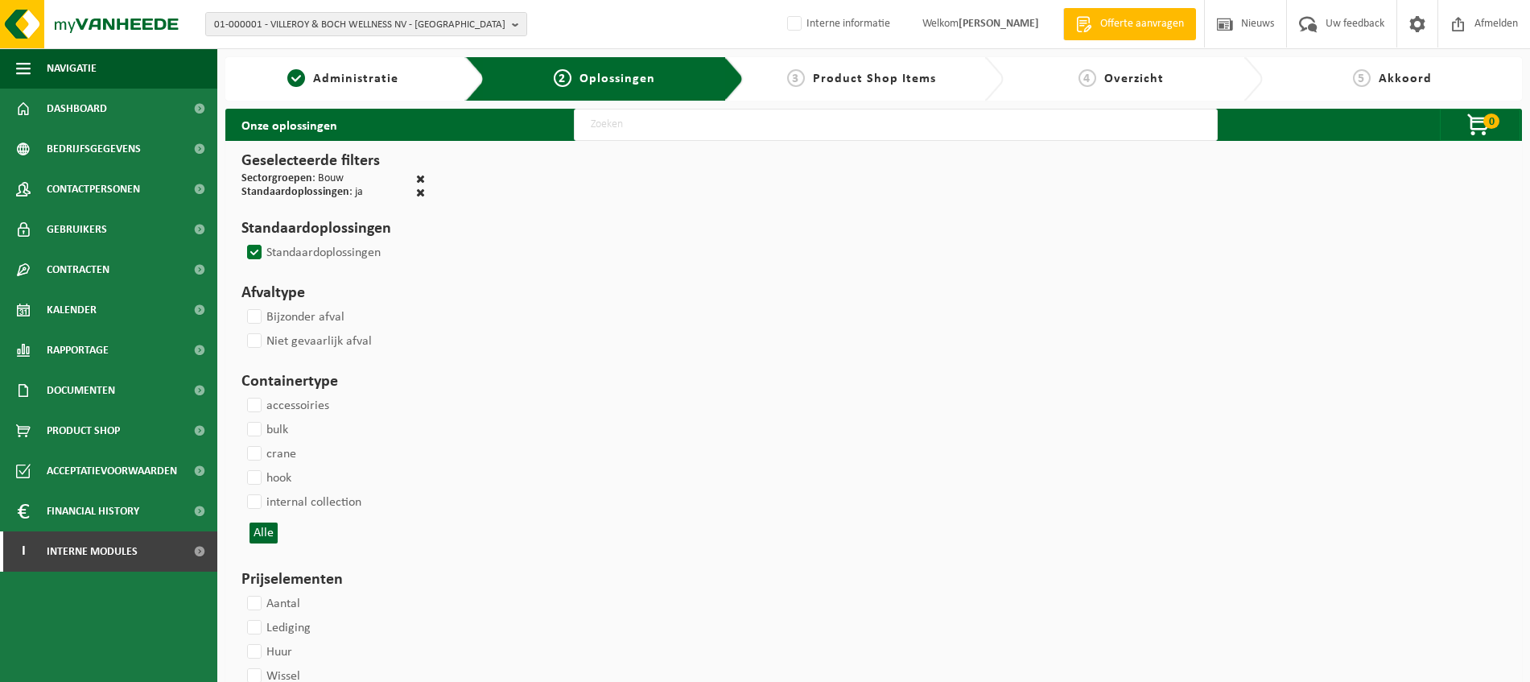
select select
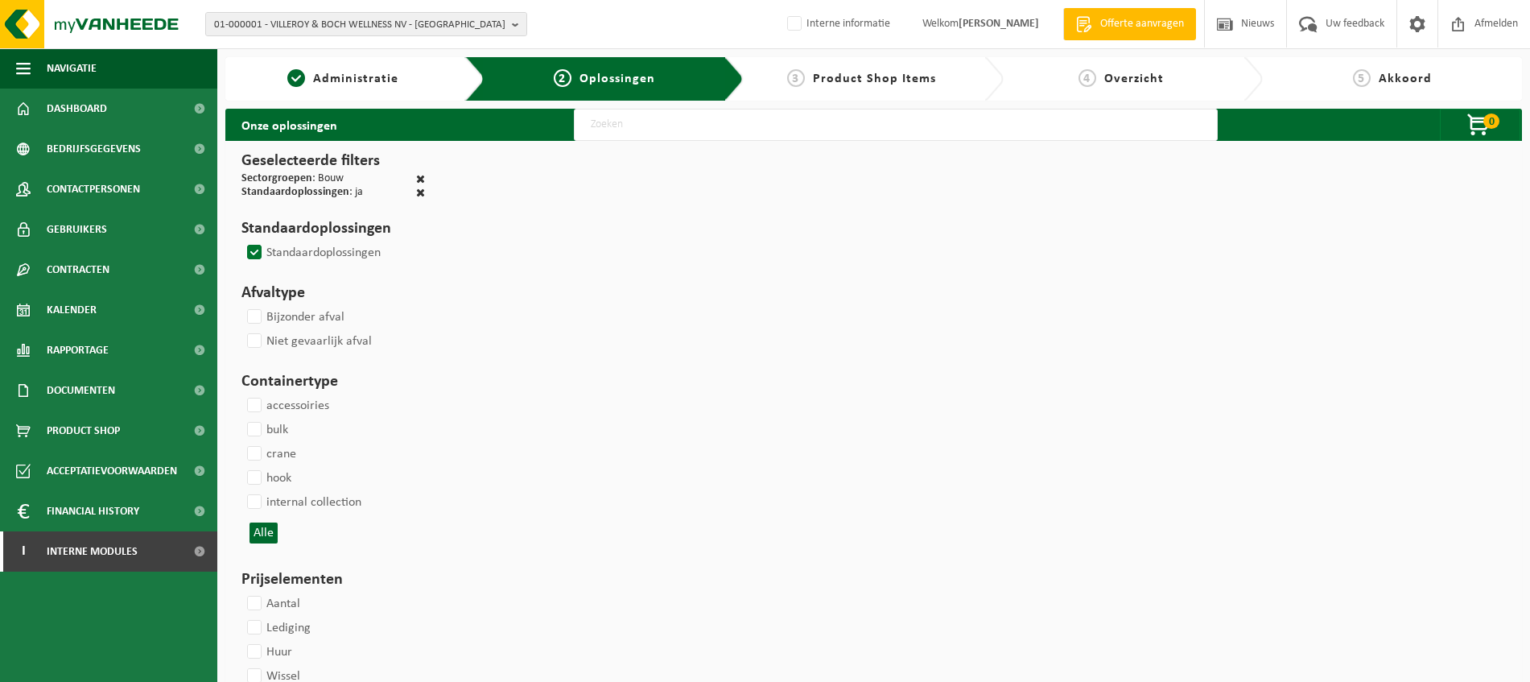
select select
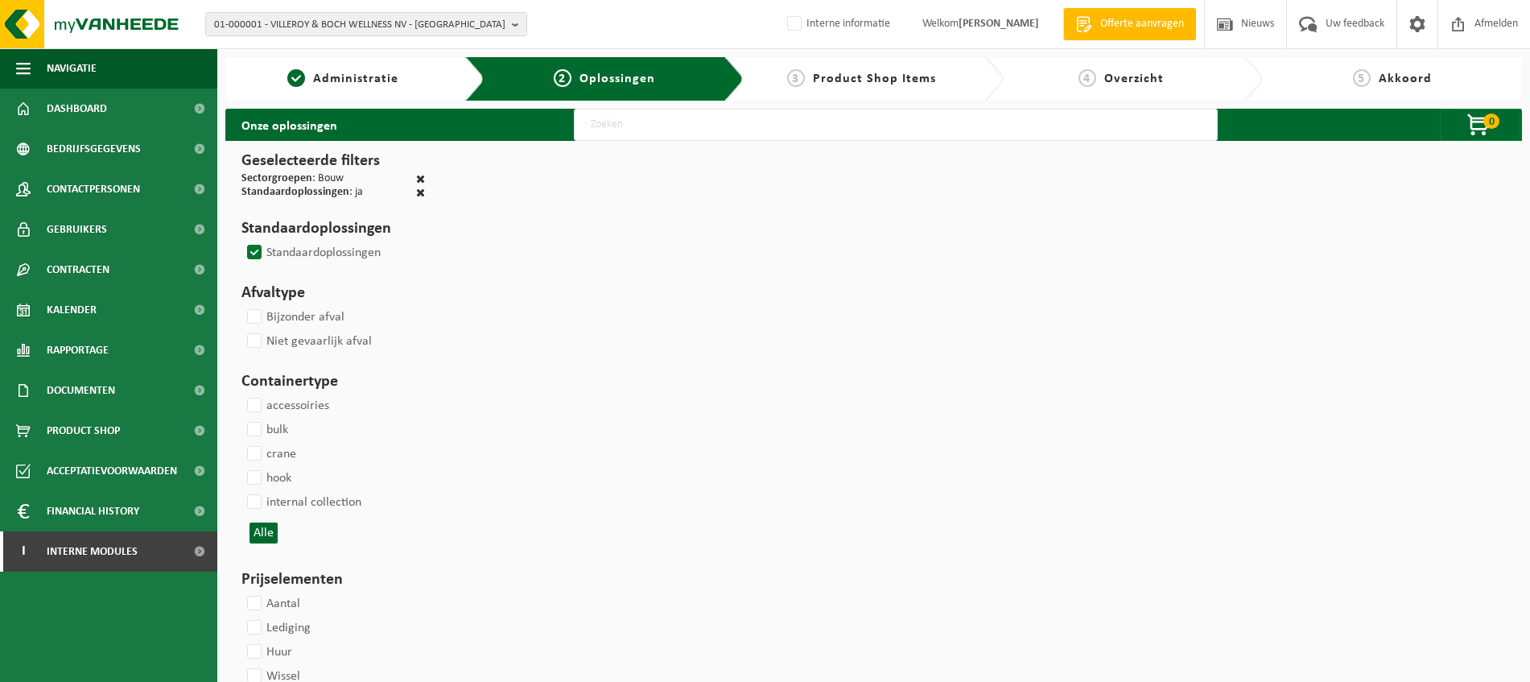
select select
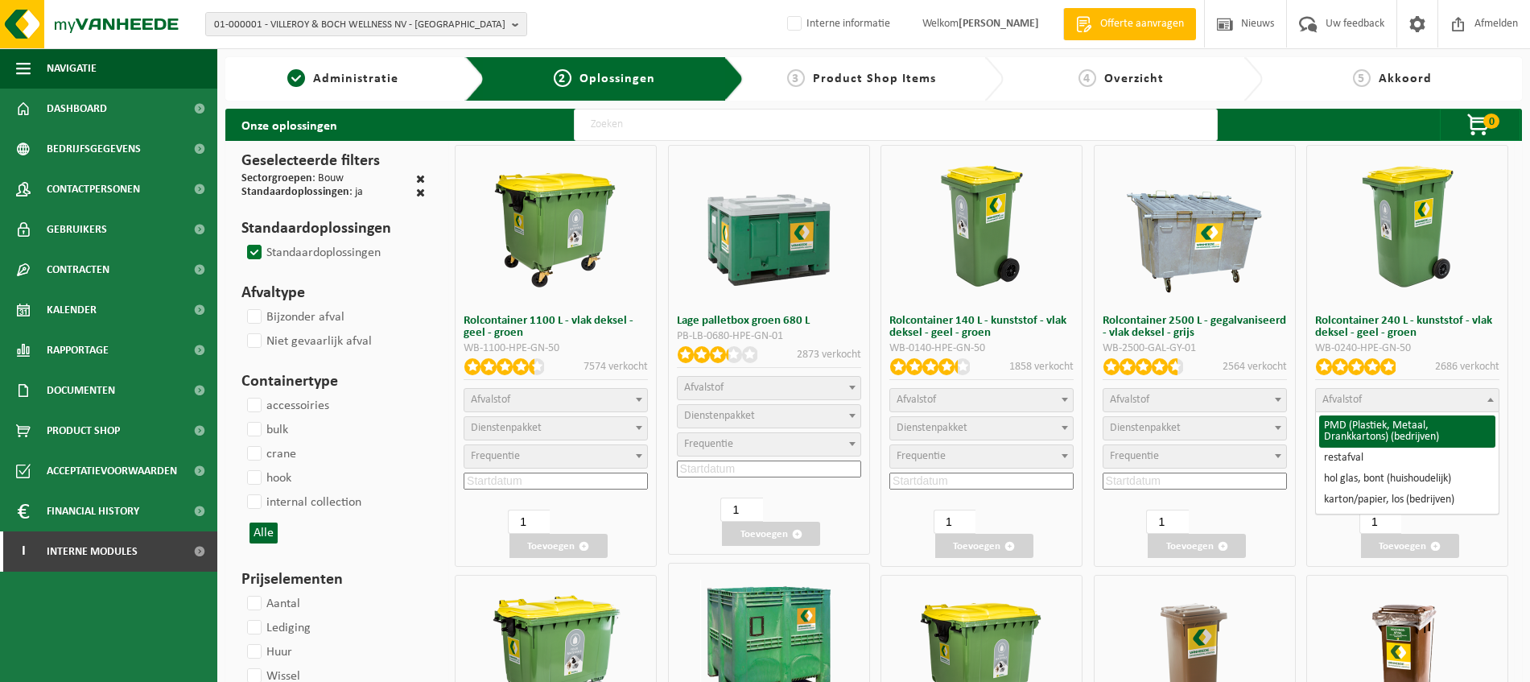
click at [1459, 400] on span "Afvalstof" at bounding box center [1407, 400] width 183 height 23
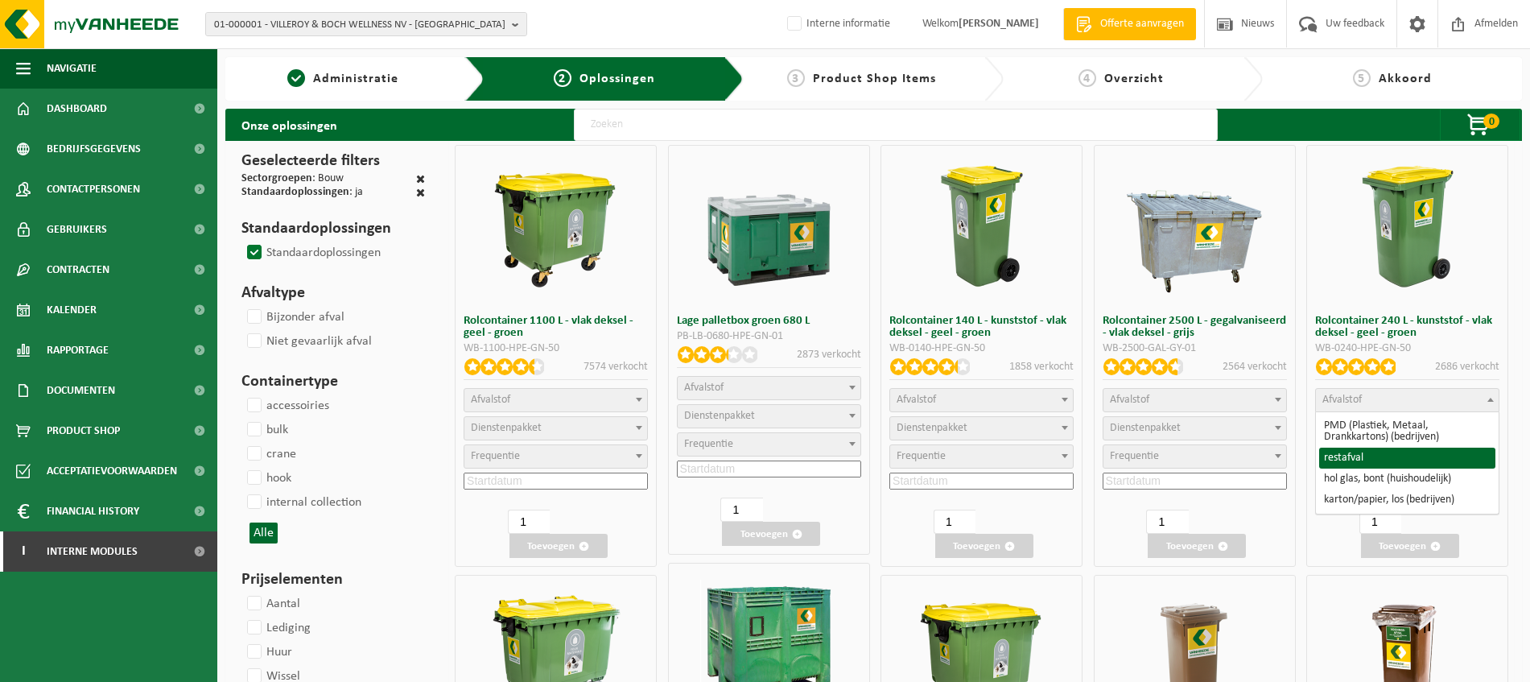
select select "29"
select select
select select "2"
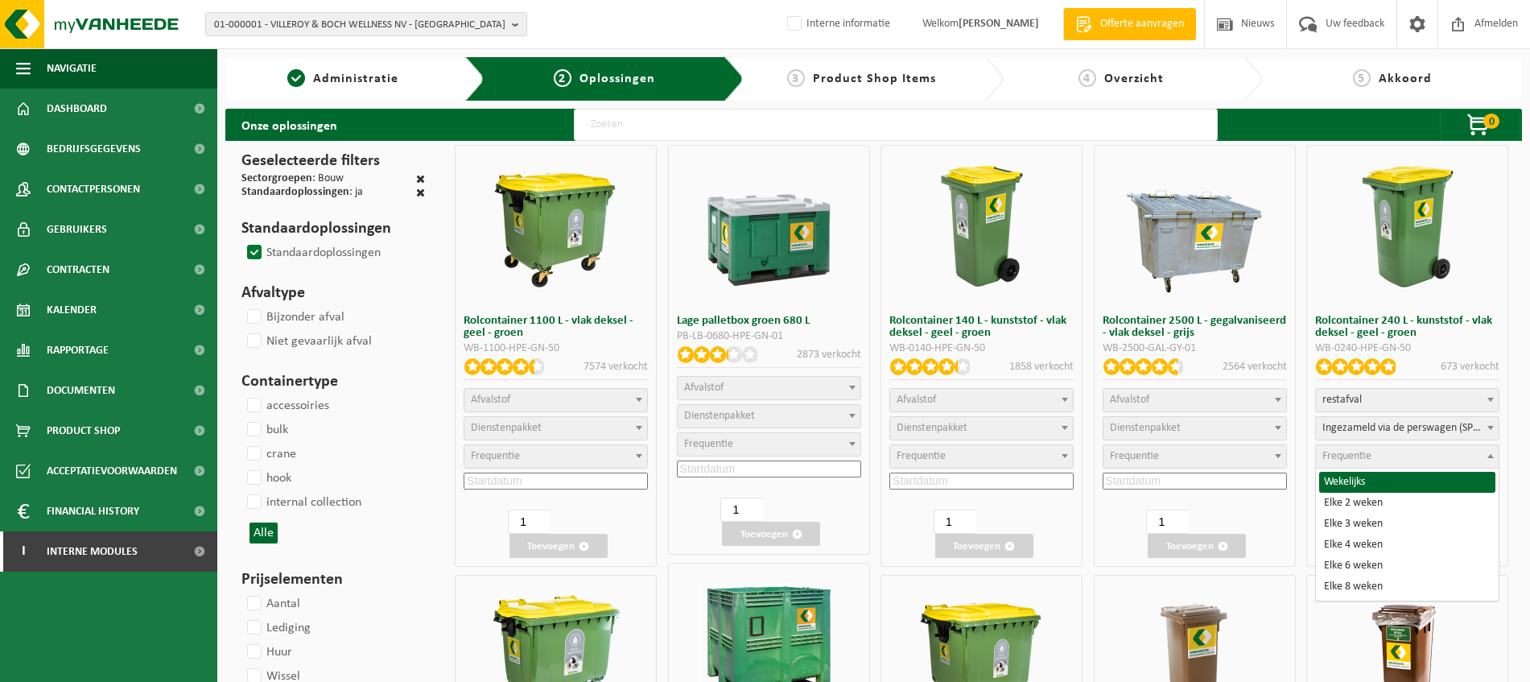
click at [1429, 455] on span "Frequentie" at bounding box center [1407, 456] width 183 height 23
click at [1476, 455] on span "Wekelijks" at bounding box center [1407, 456] width 183 height 23
select select "11"
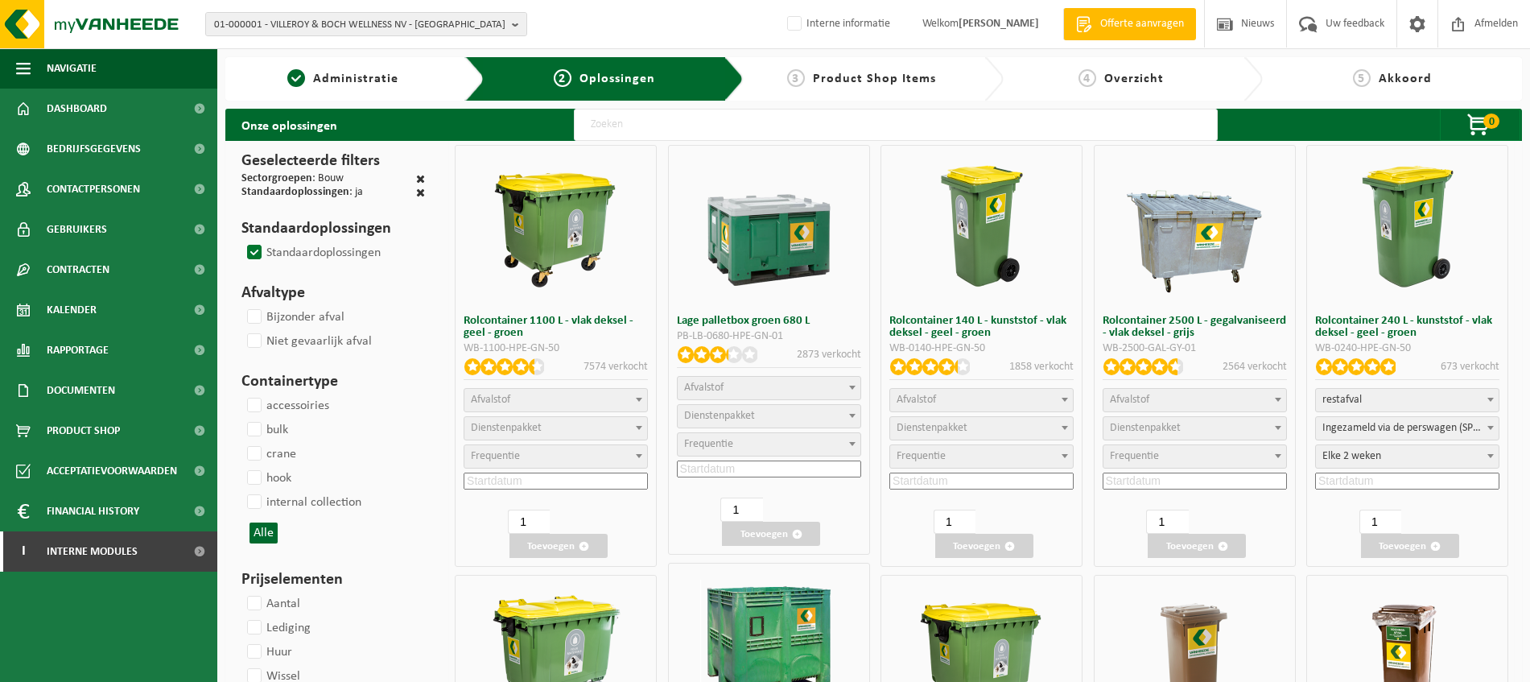
click at [1388, 484] on input at bounding box center [1407, 480] width 184 height 17
click at [1378, 644] on div "24" at bounding box center [1372, 648] width 28 height 26
type input "2025-09-24"
click at [1397, 552] on button "Toevoegen" at bounding box center [1410, 546] width 98 height 24
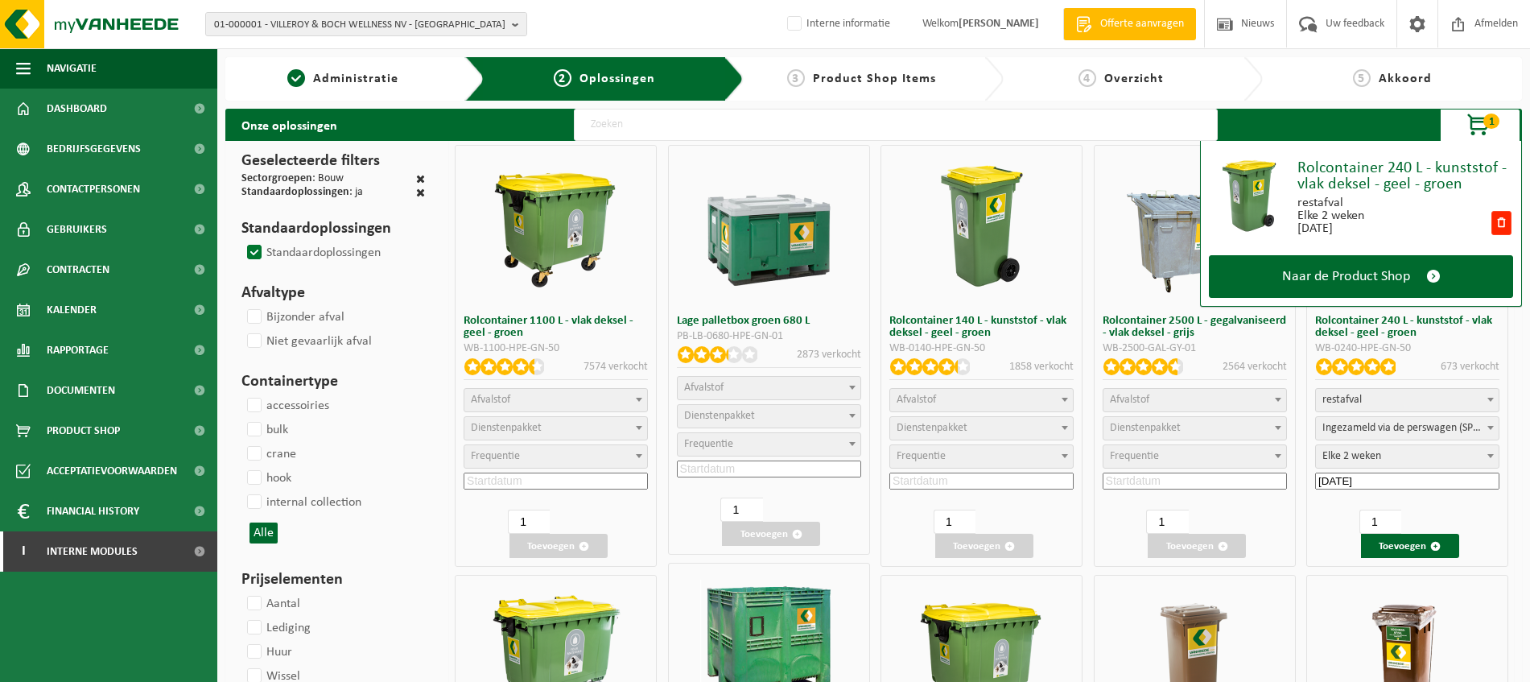
click at [714, 128] on input "text" at bounding box center [896, 125] width 644 height 32
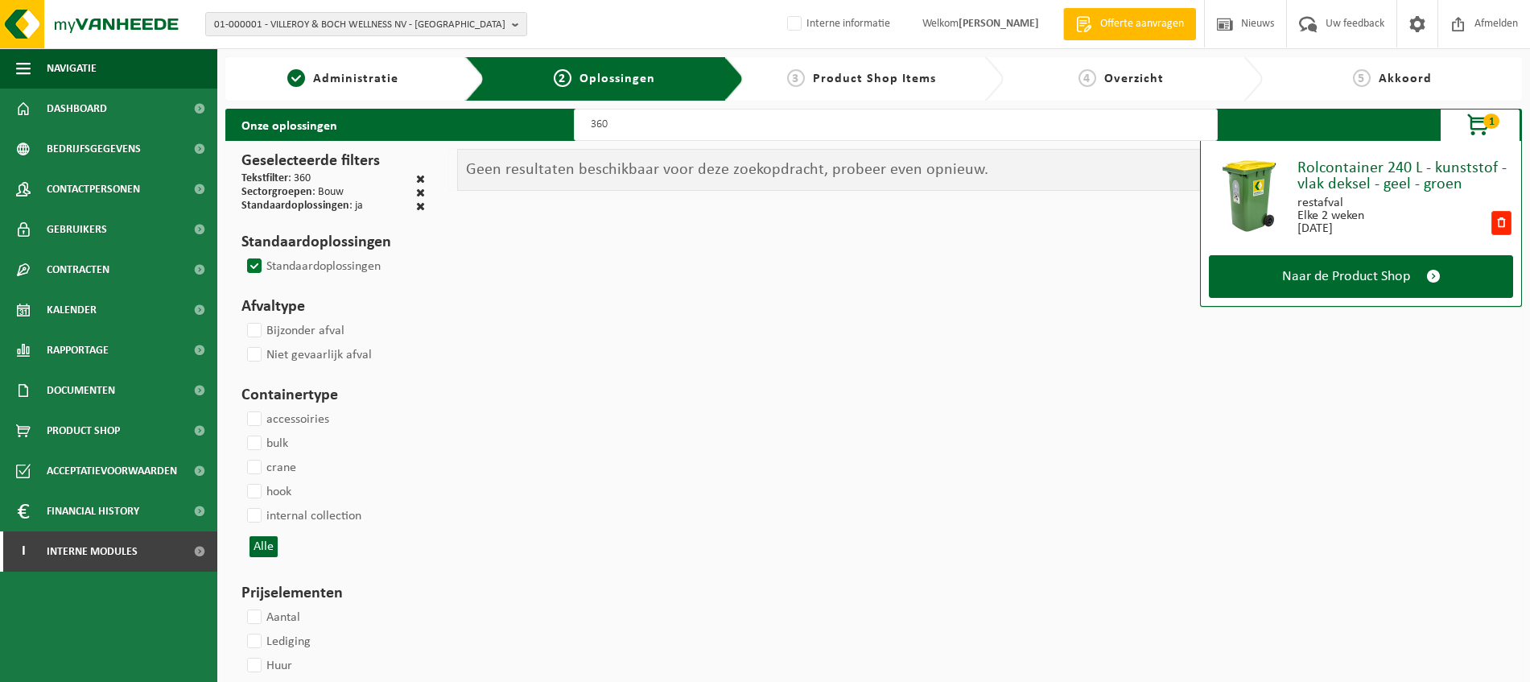
click at [715, 128] on input "360" at bounding box center [896, 125] width 644 height 32
type input "370"
select select
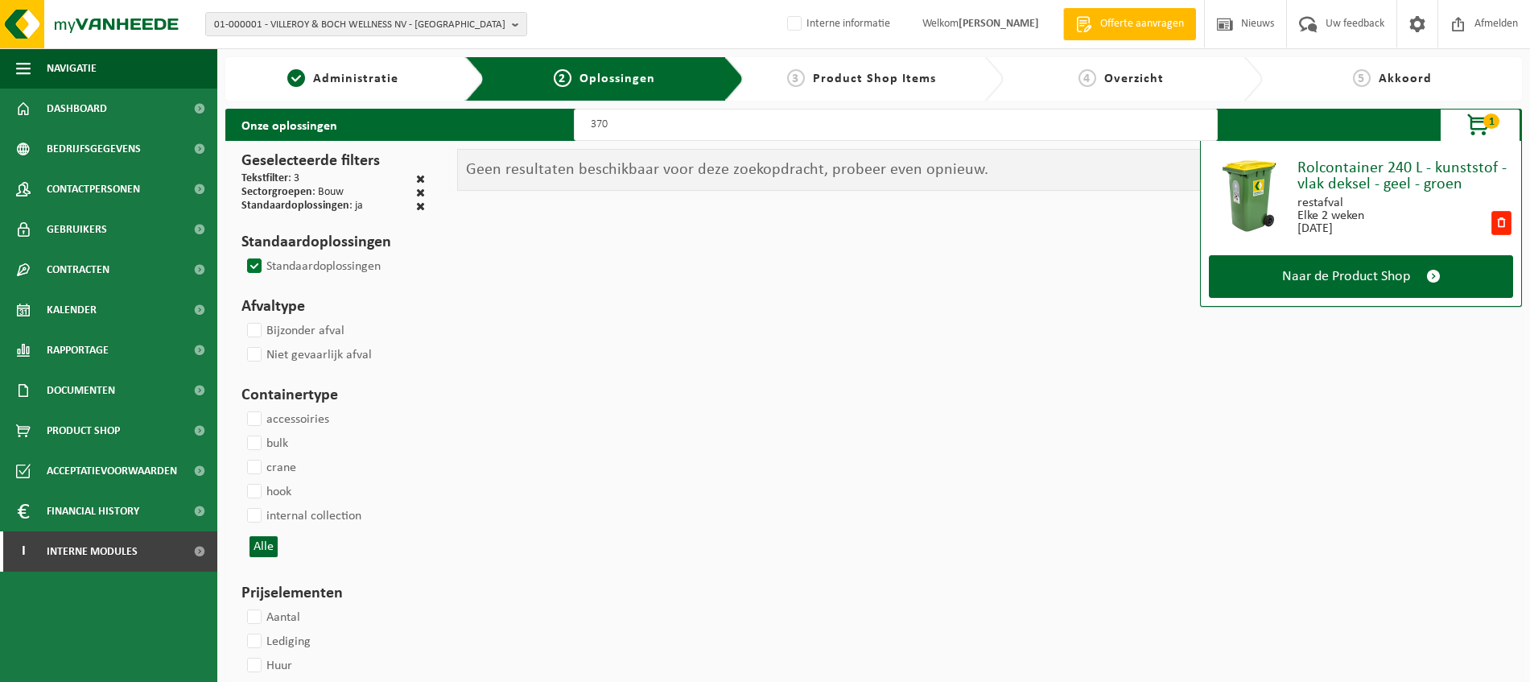
select select
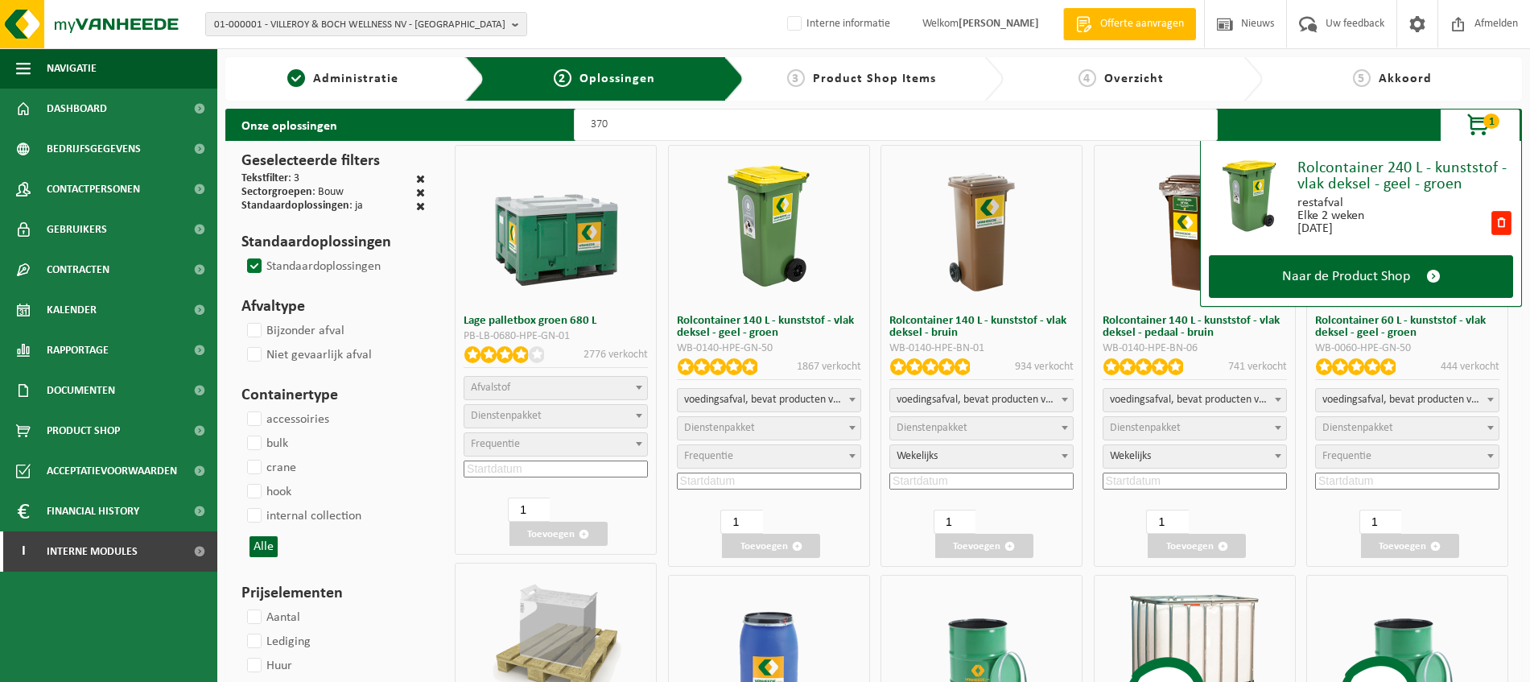
select select
select select "193"
select select "8"
select select "29"
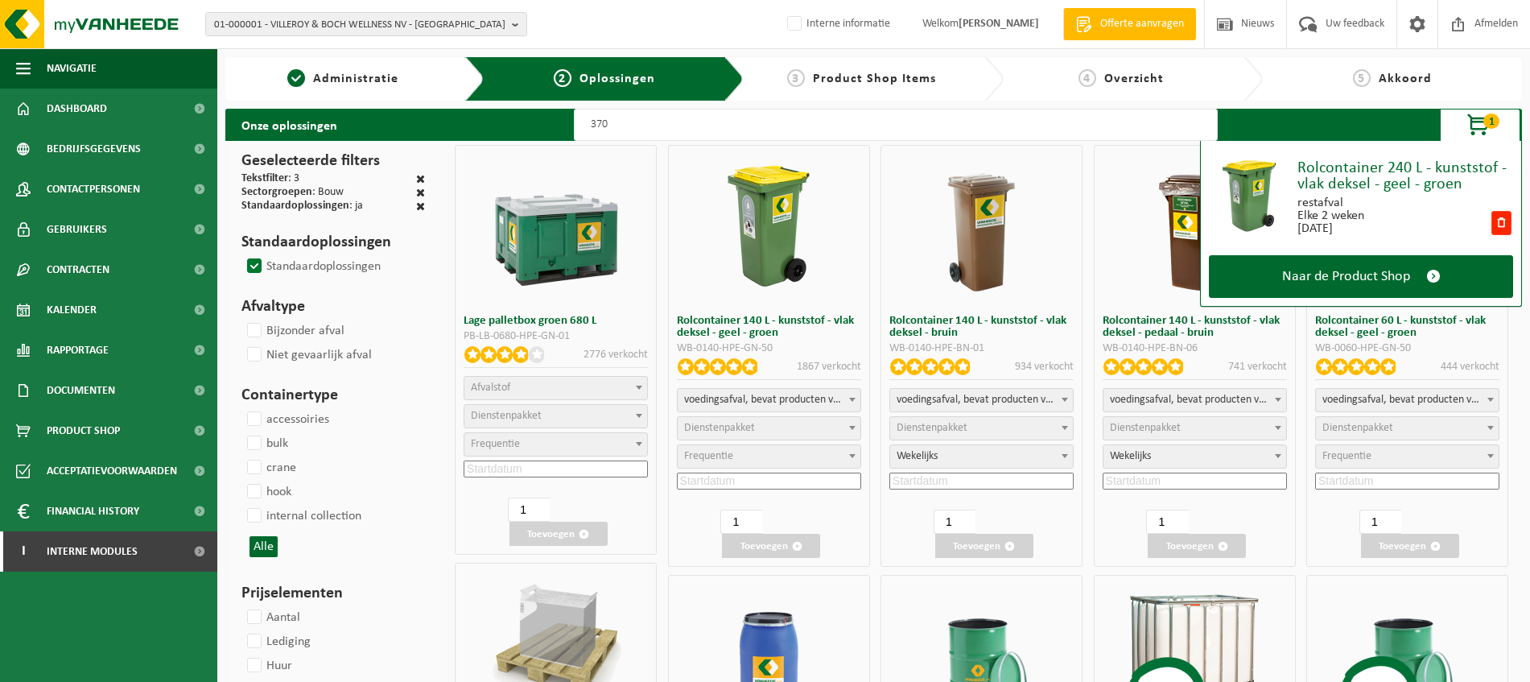
select select
select select "29"
select select "8"
select select "193"
select select
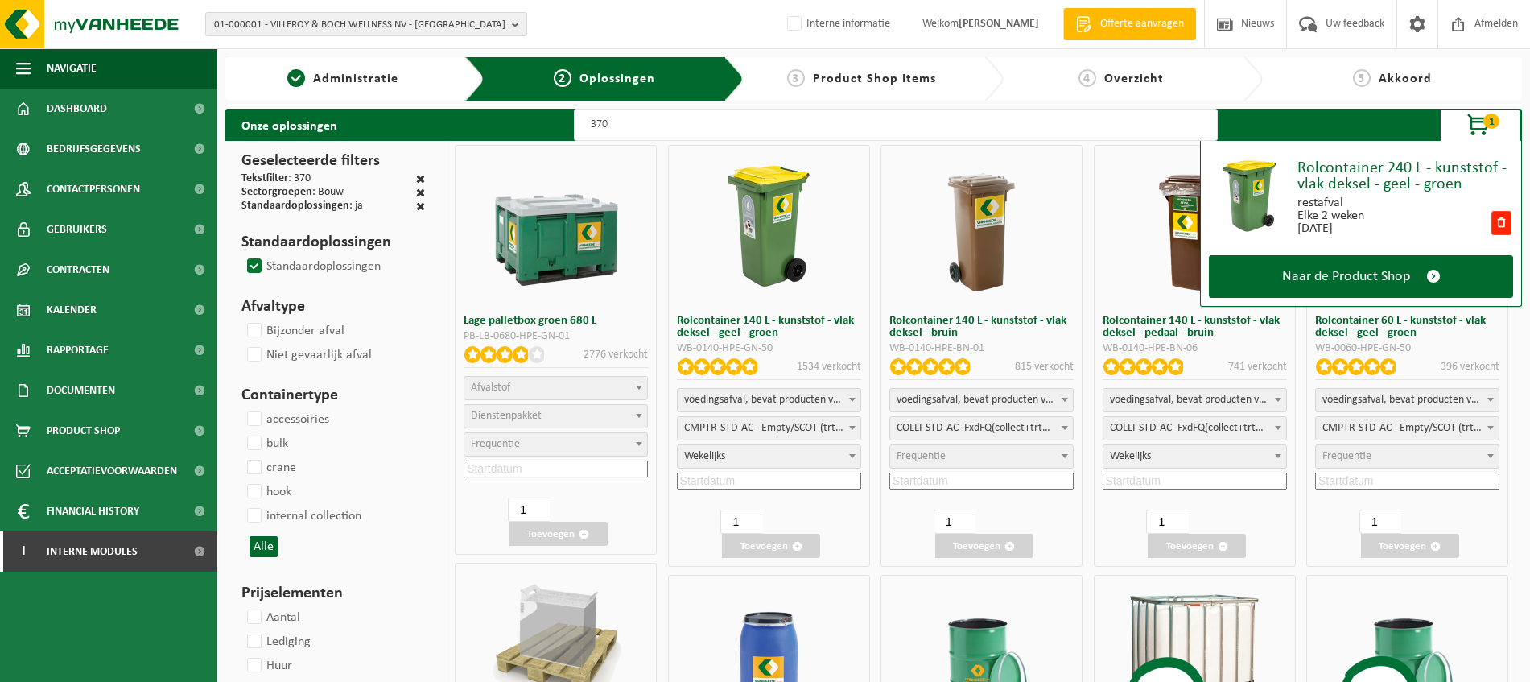
select select
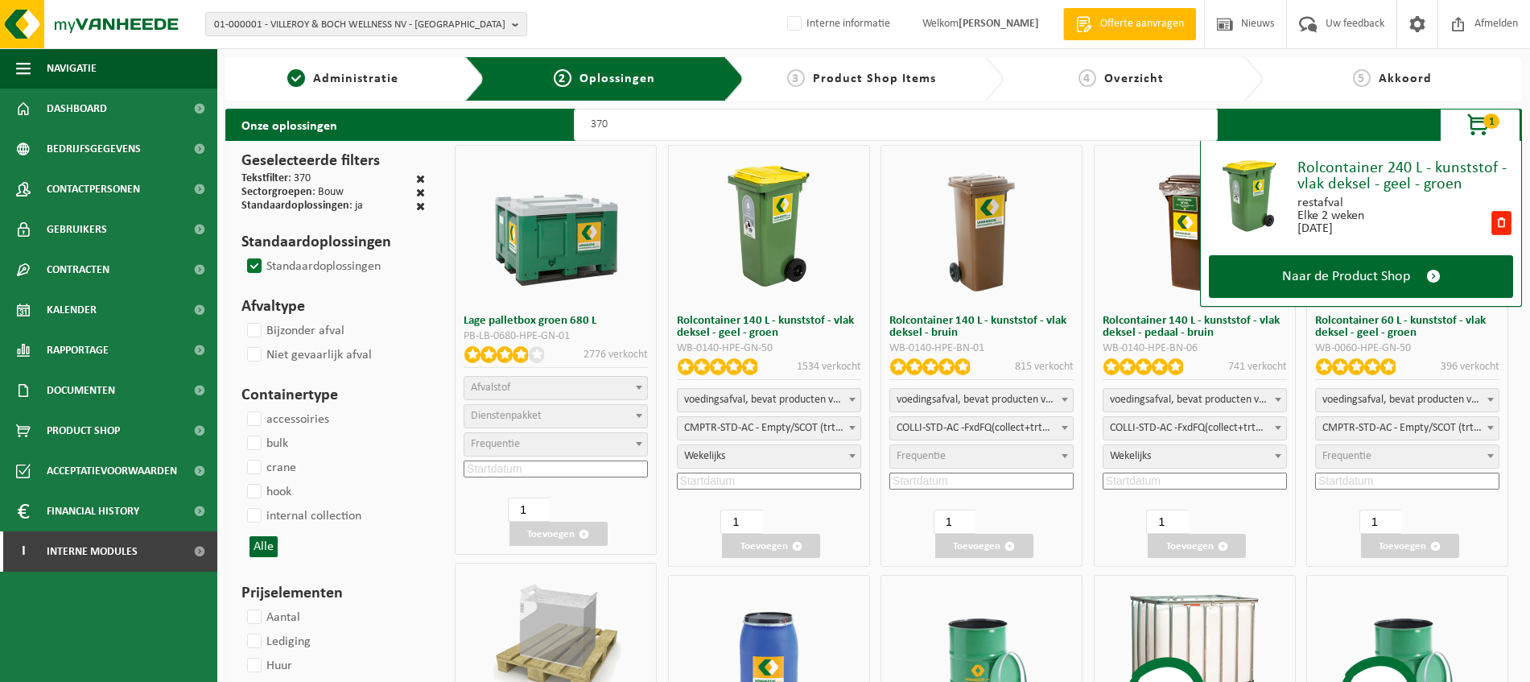
select select "24"
select select
select select "24"
select select
select select "24"
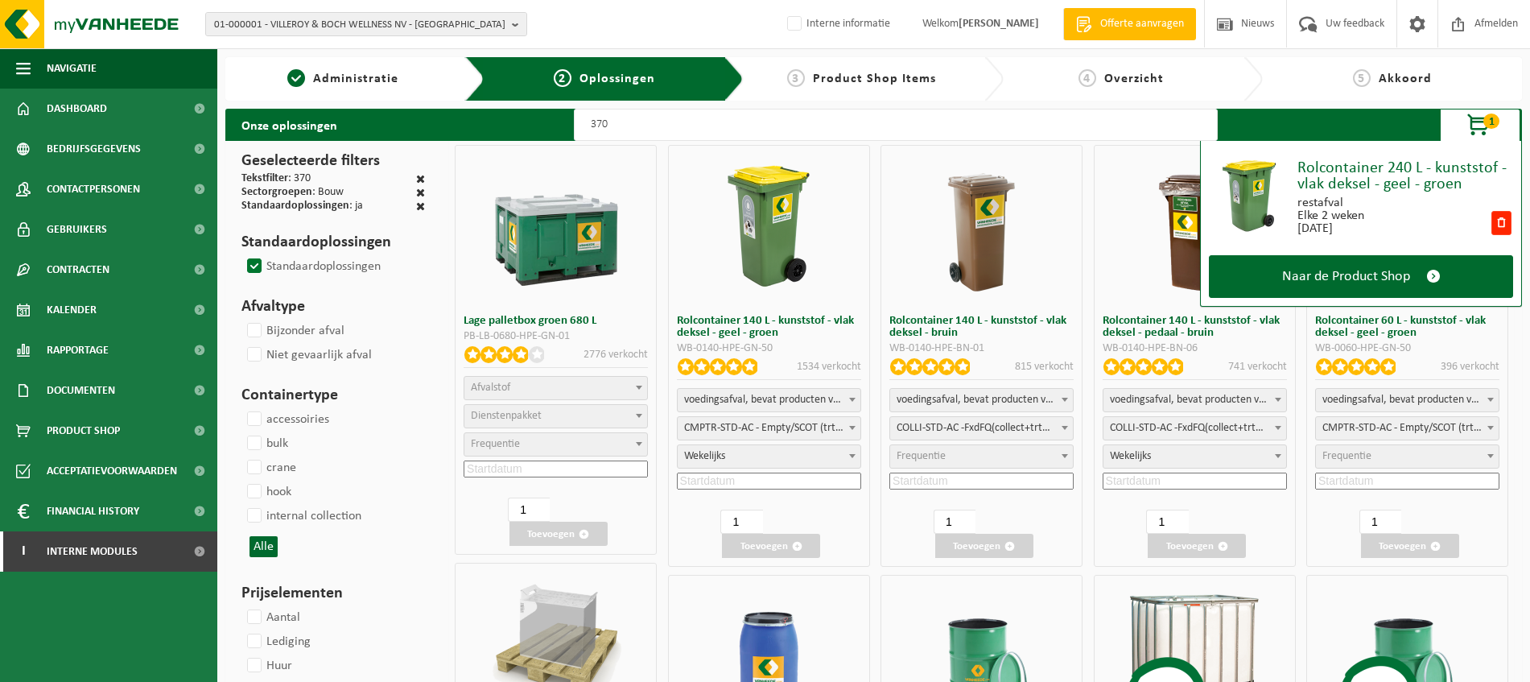
select select "8"
select select "24"
select select
select select "24"
select select "8"
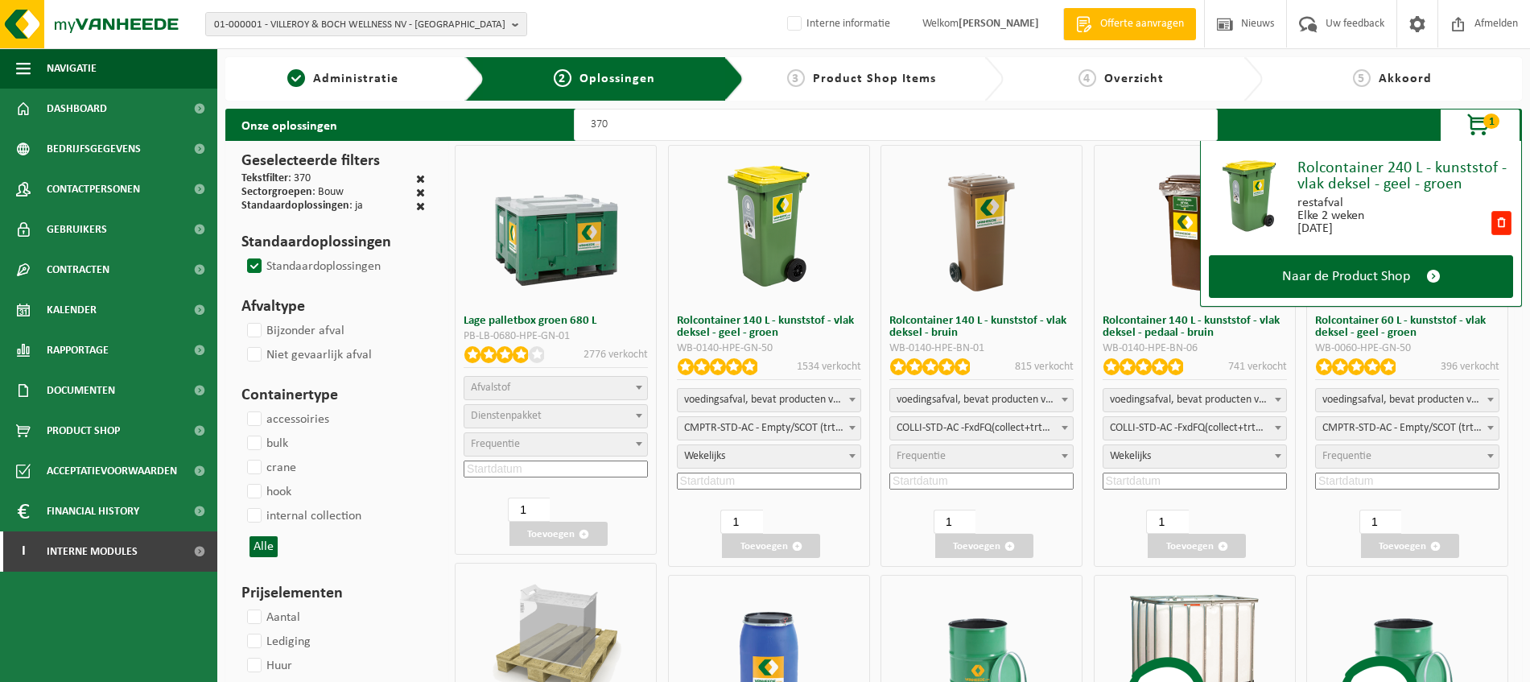
select select "7"
select select
select select "24"
select select
type input "370"
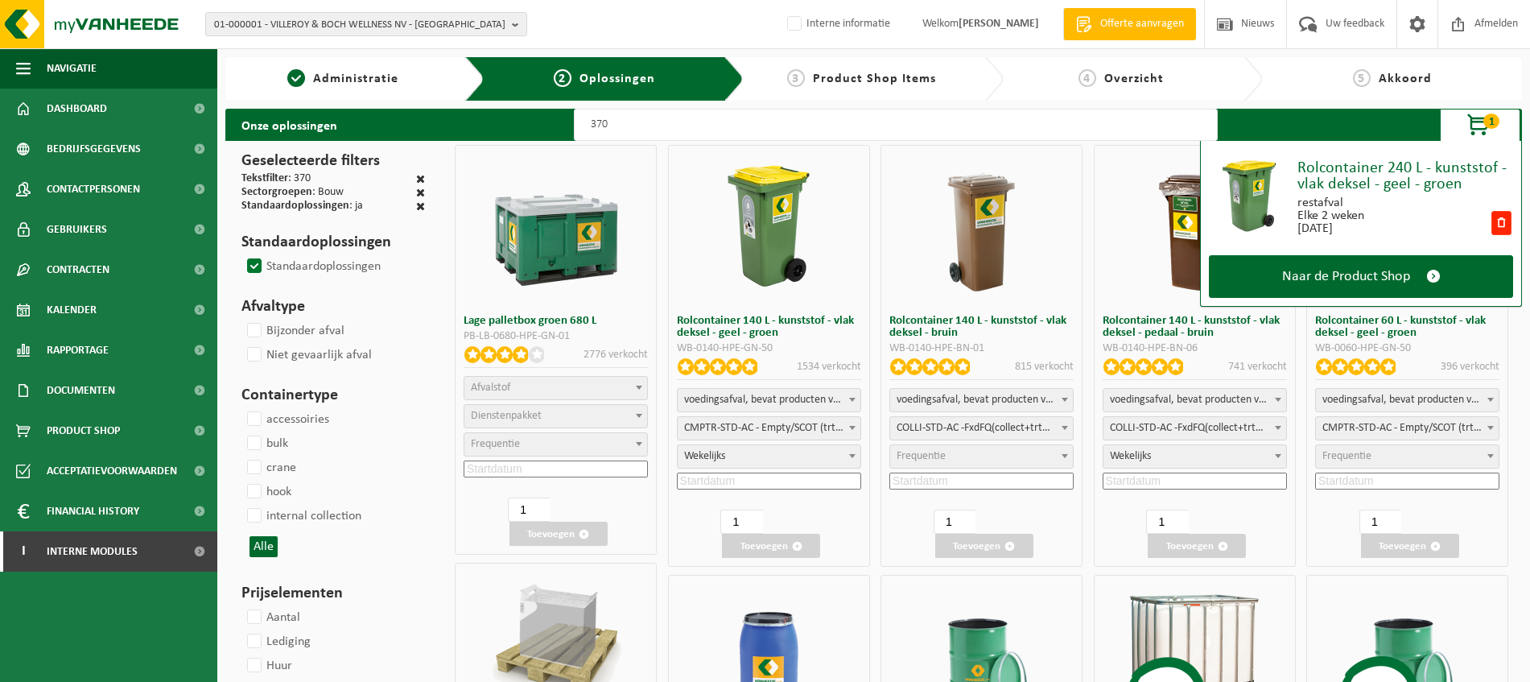
select select
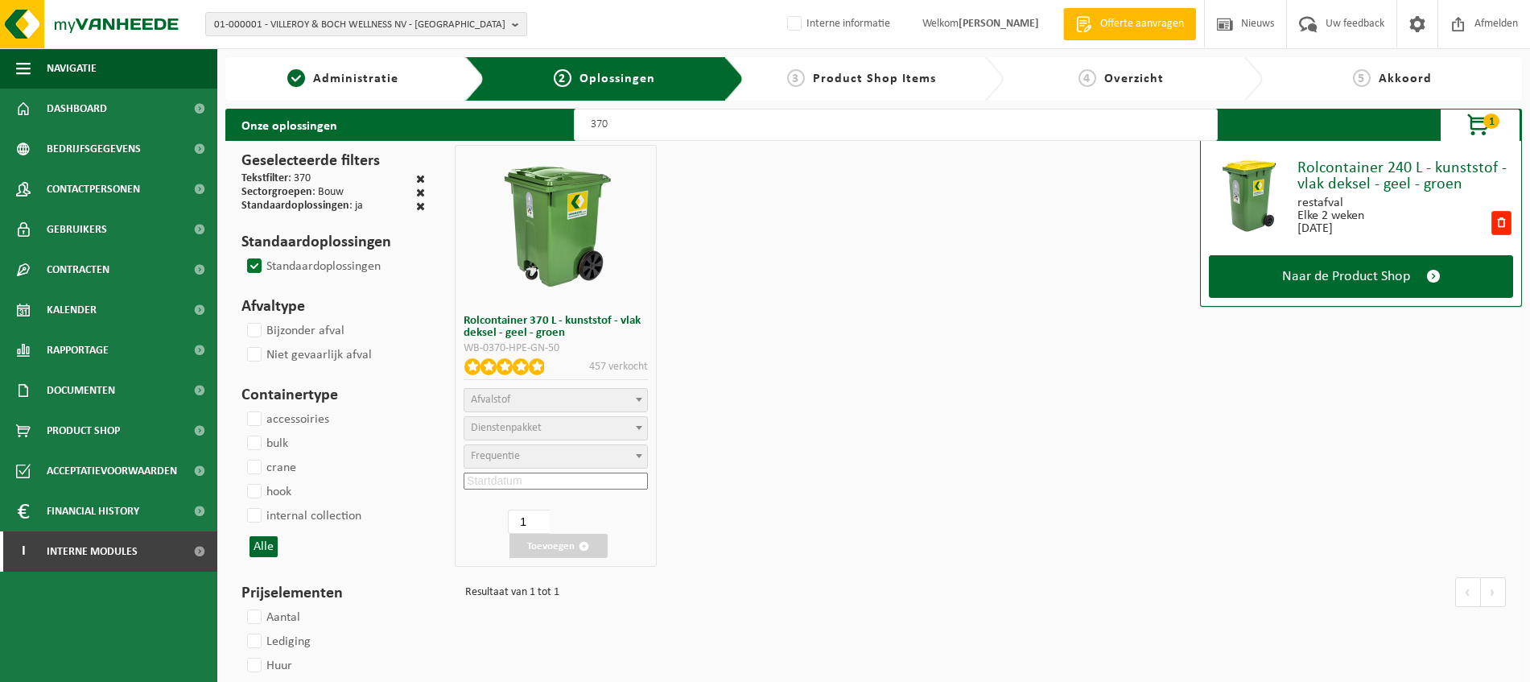
click at [633, 404] on span at bounding box center [639, 399] width 16 height 21
select select "29"
select select
select select "2"
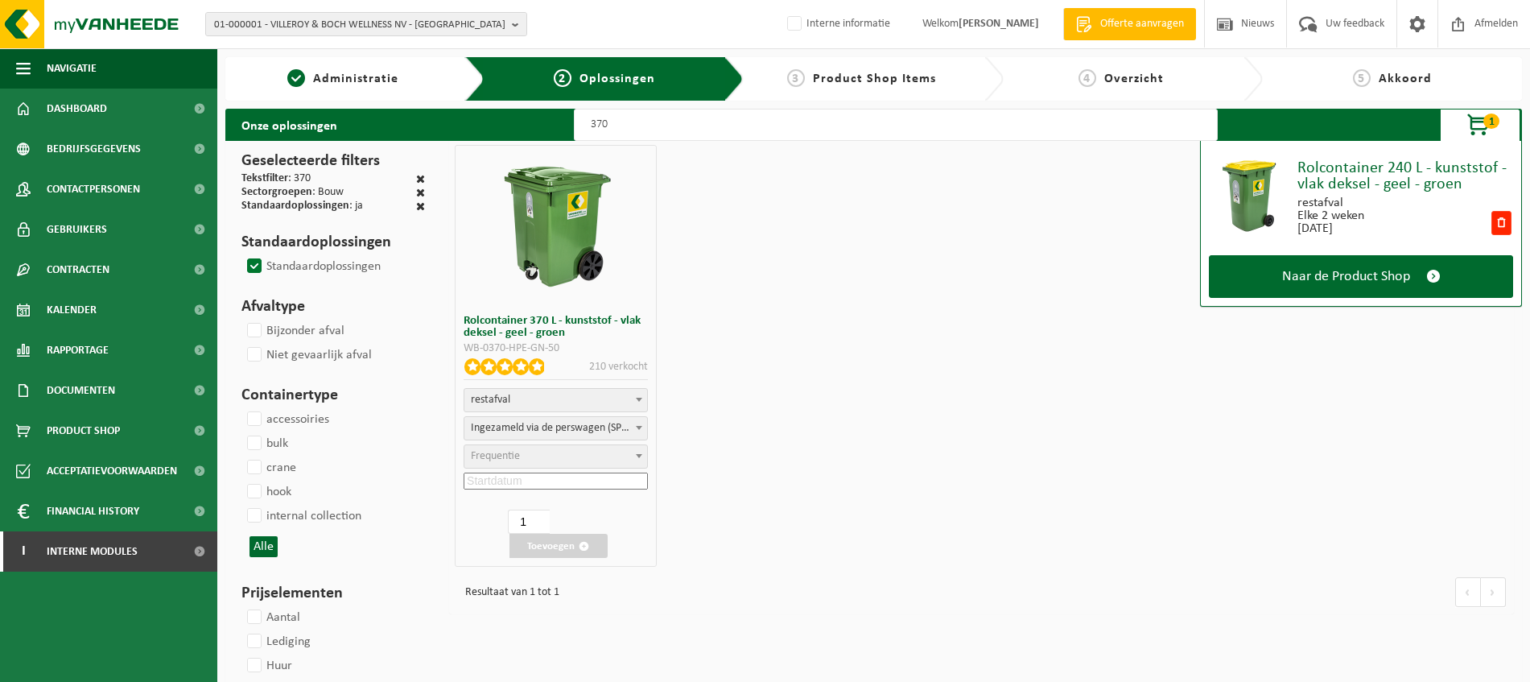
click at [613, 458] on span "Frequentie" at bounding box center [555, 456] width 183 height 23
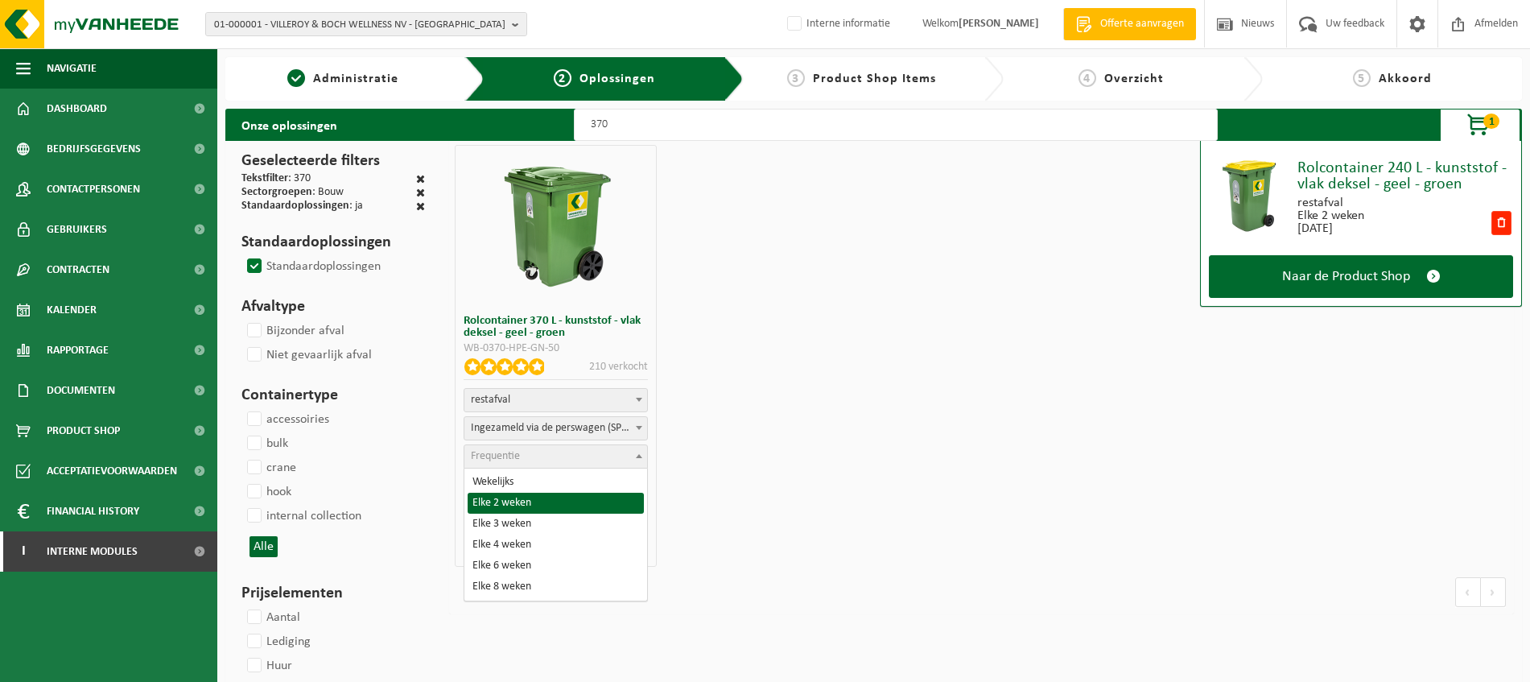
select select "11"
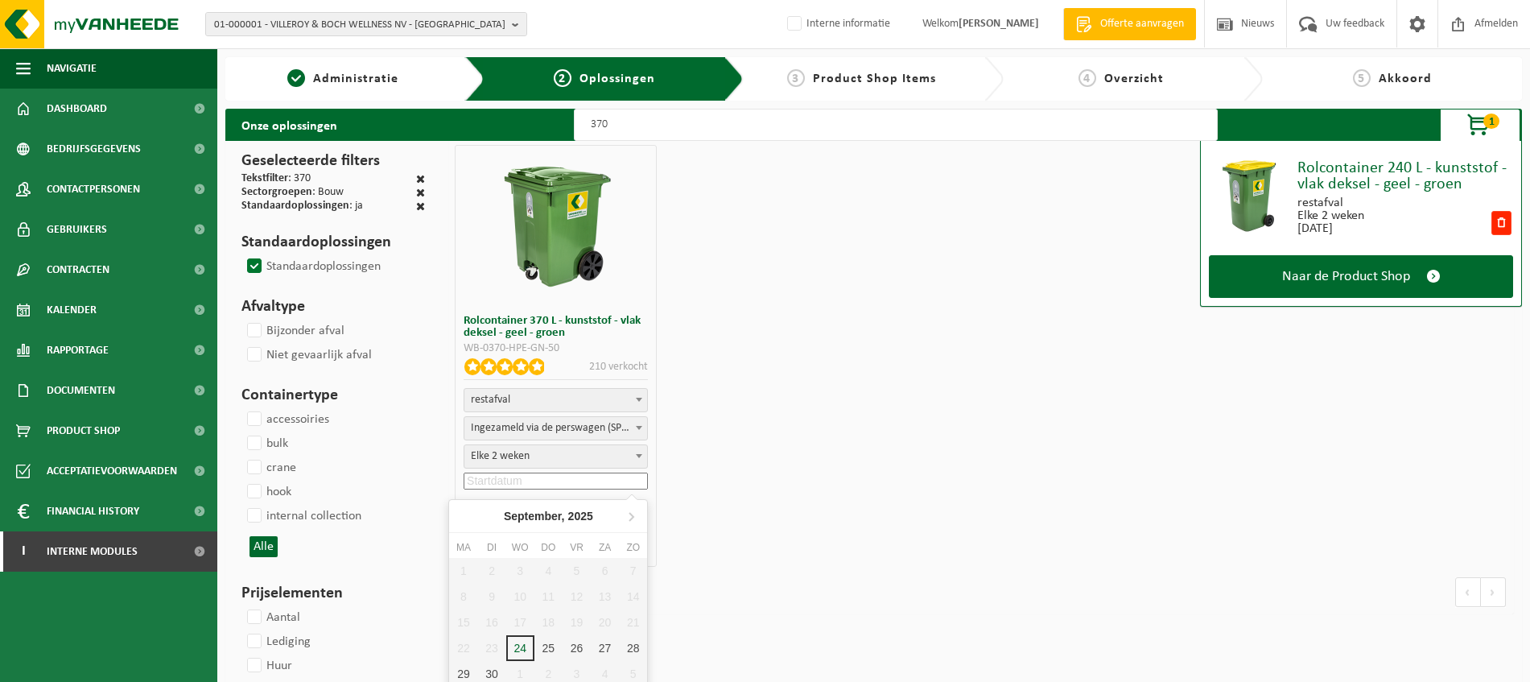
click at [526, 481] on input at bounding box center [555, 480] width 184 height 17
click at [520, 649] on div "24" at bounding box center [520, 648] width 28 height 26
type input "2025-09-24"
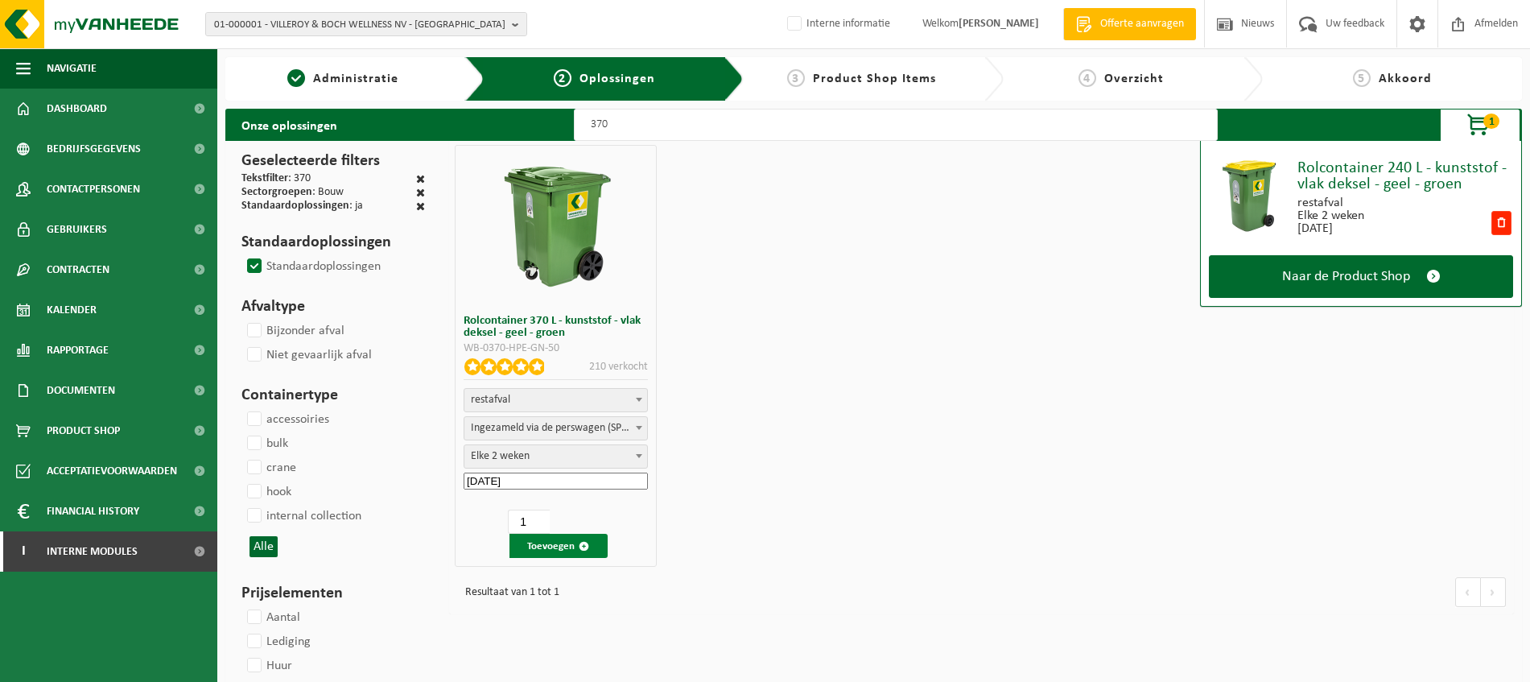
click at [585, 546] on span "button" at bounding box center [584, 546] width 10 height 10
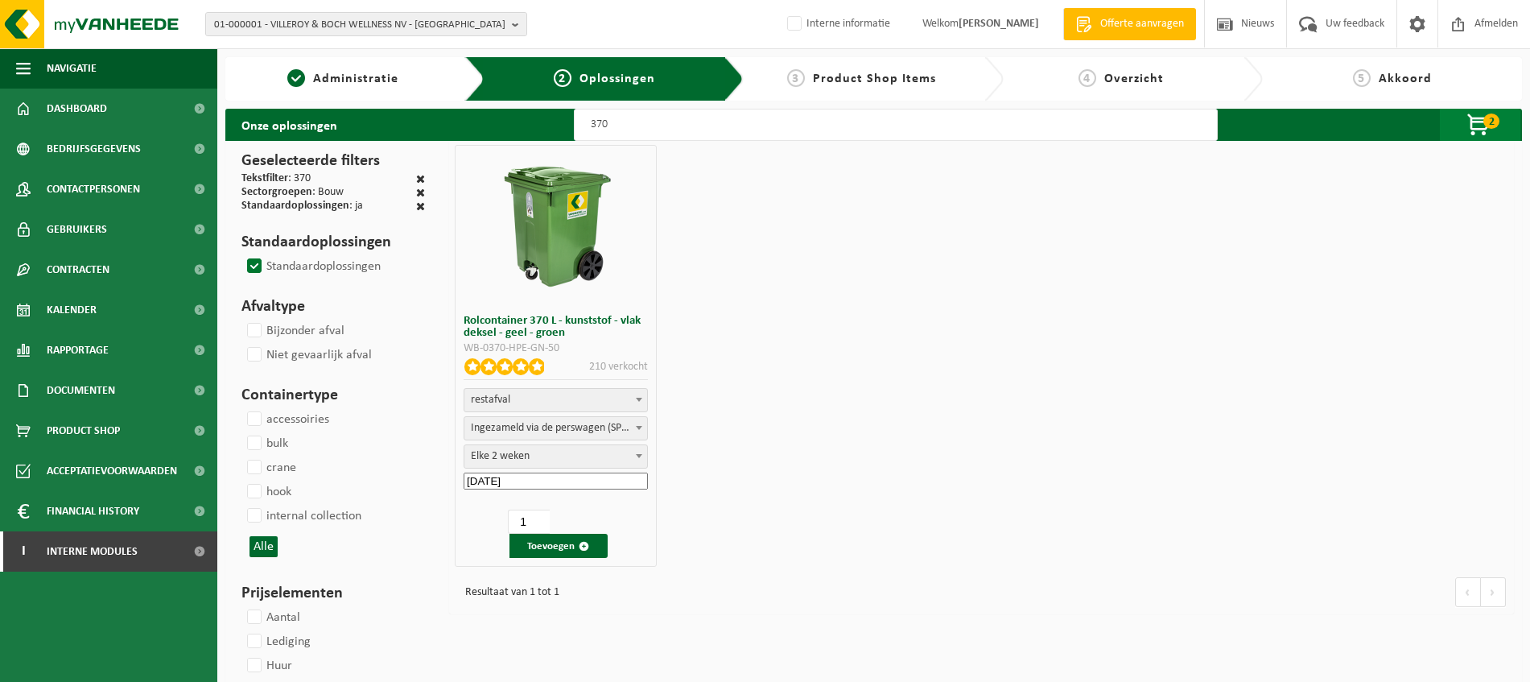
click at [1479, 126] on span "button" at bounding box center [1479, 125] width 80 height 32
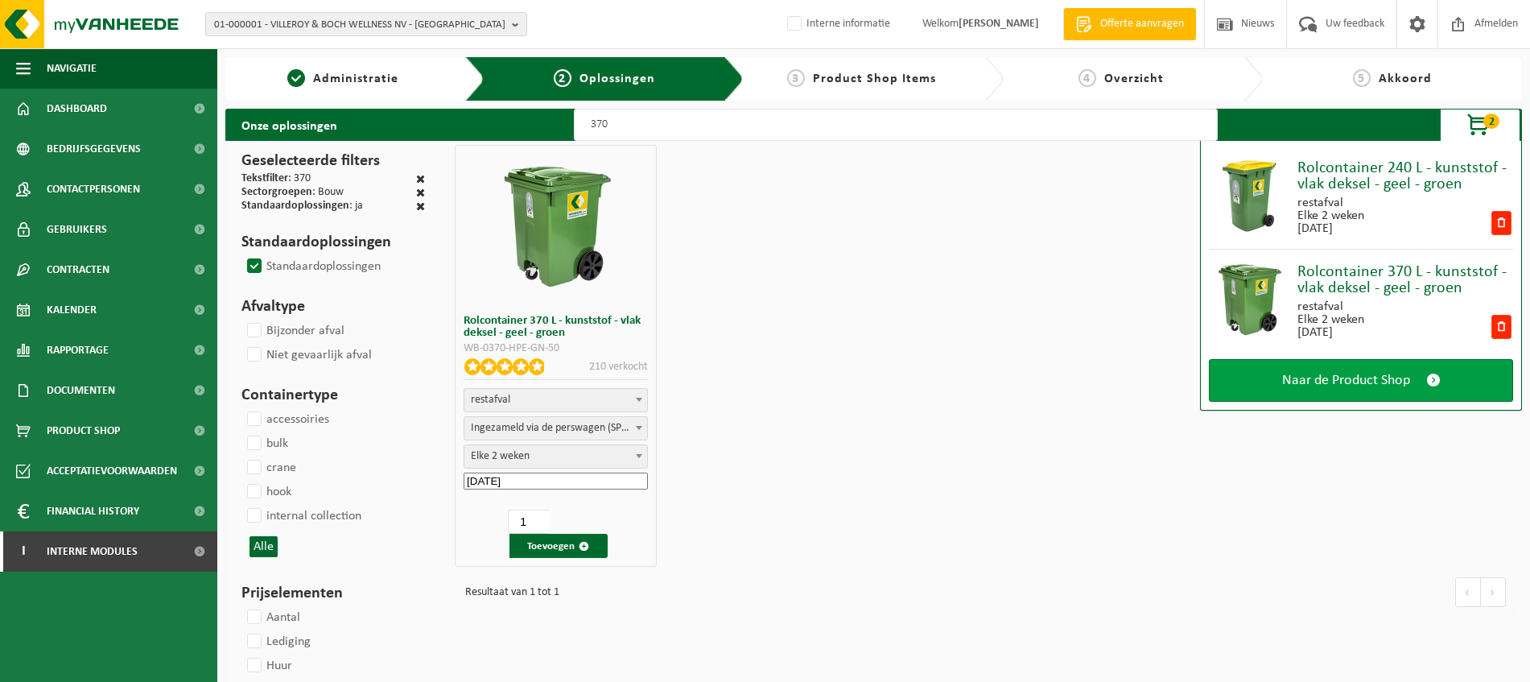
click at [1426, 380] on span at bounding box center [1433, 380] width 14 height 17
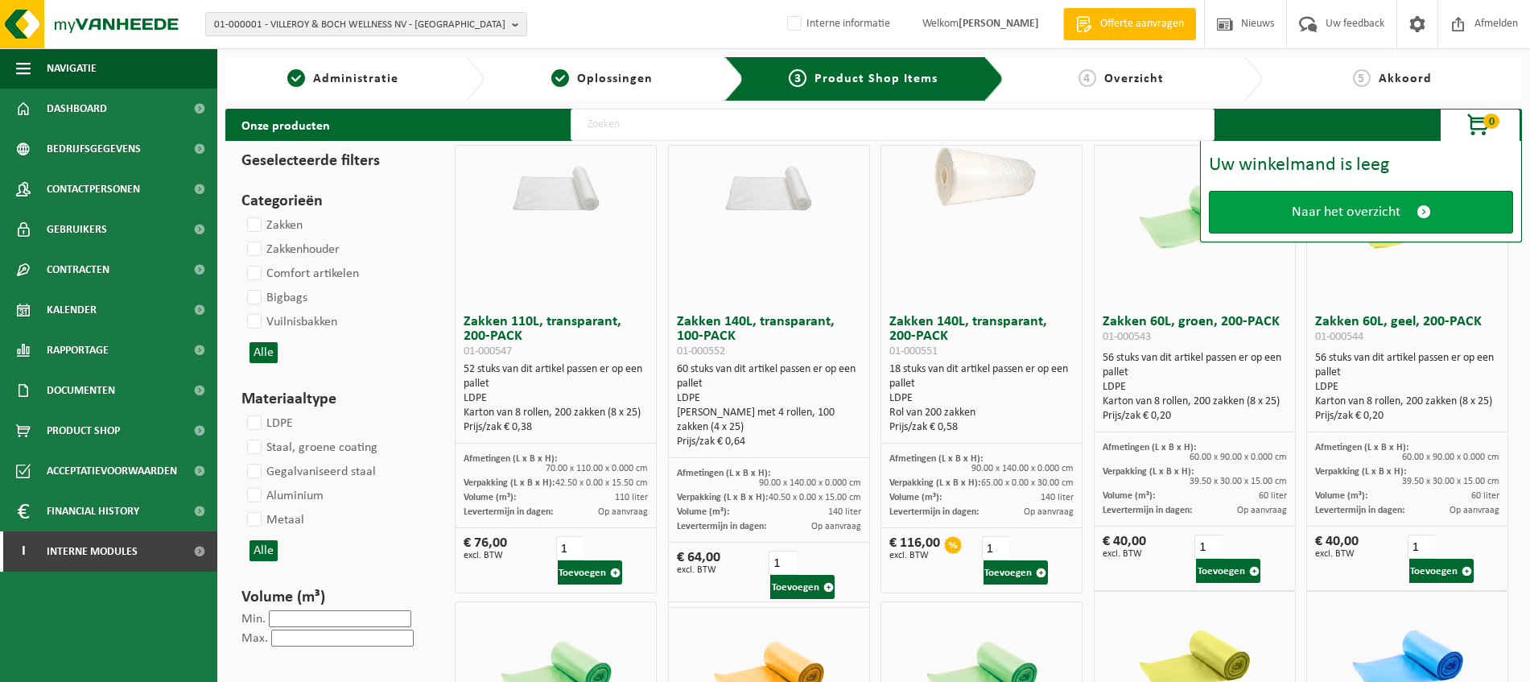
click at [1416, 215] on span at bounding box center [1423, 212] width 14 height 17
click at [1370, 214] on span "Naar het overzicht" at bounding box center [1346, 212] width 109 height 17
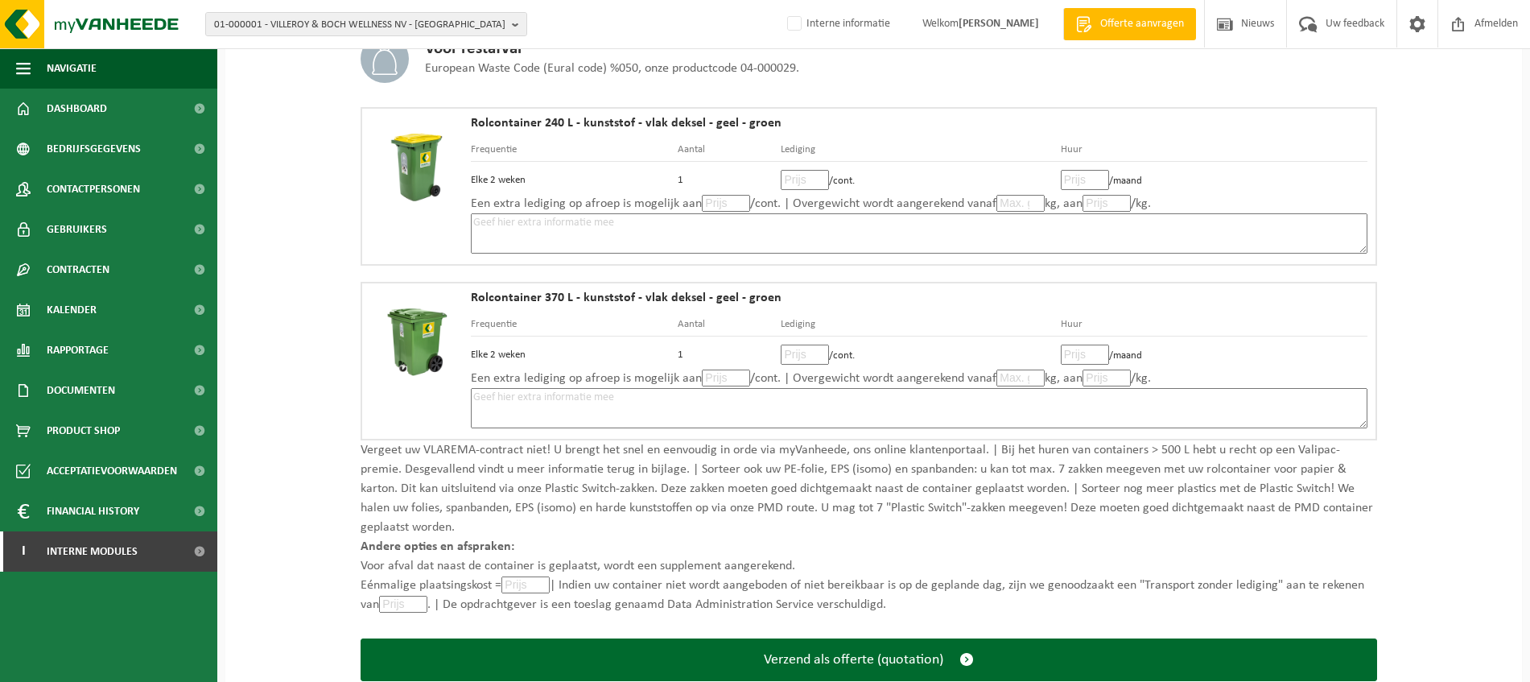
scroll to position [406, 0]
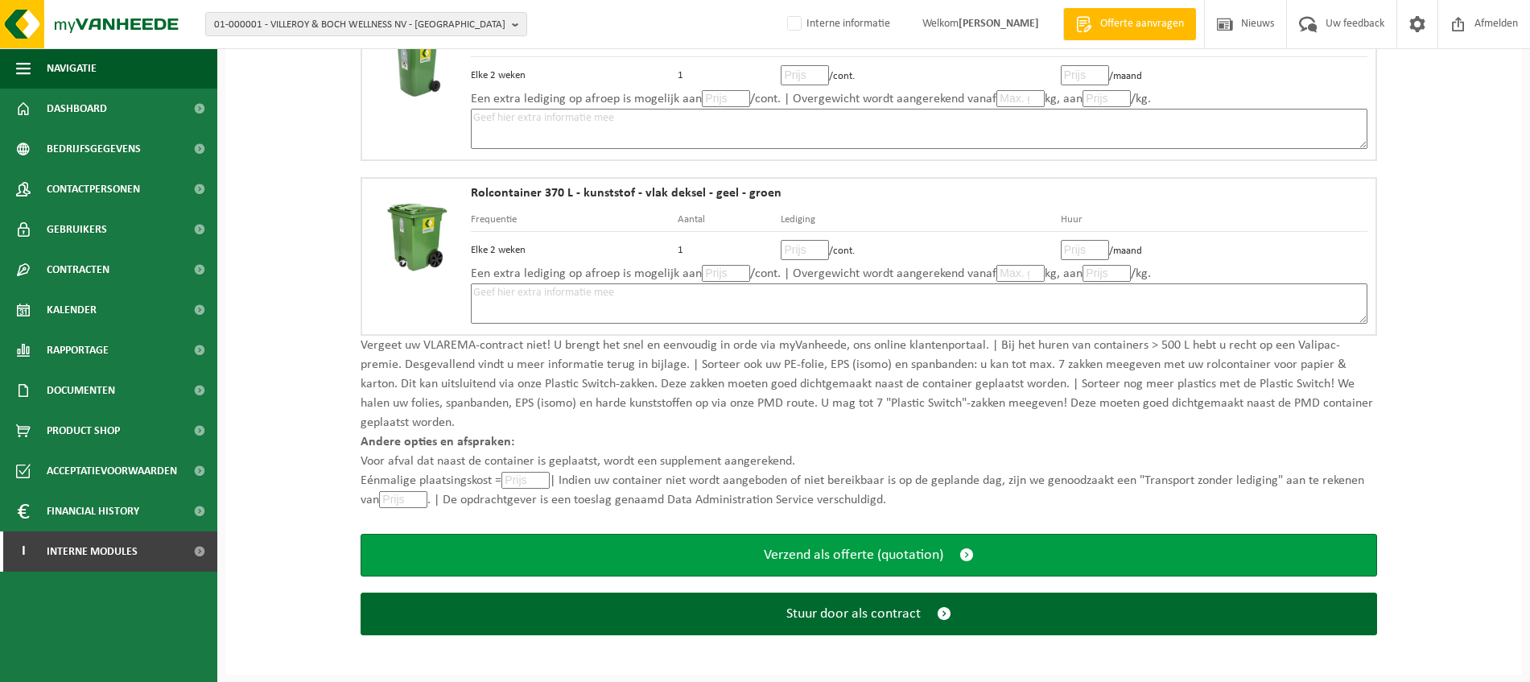
click at [955, 550] on button "Verzend als offerte (quotation)" at bounding box center [868, 555] width 1016 height 43
